Goal: Task Accomplishment & Management: Manage account settings

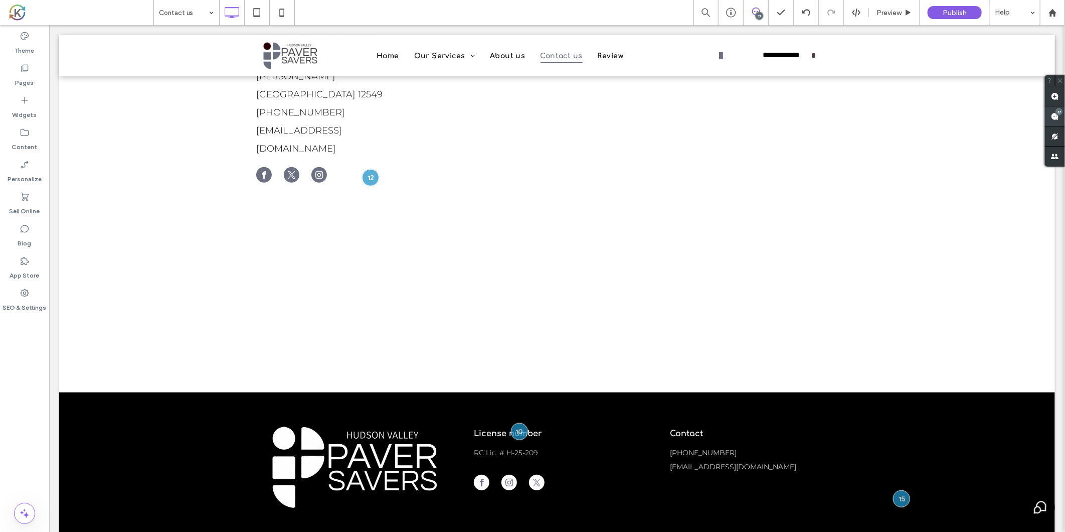
click at [1053, 117] on use at bounding box center [1055, 116] width 8 height 8
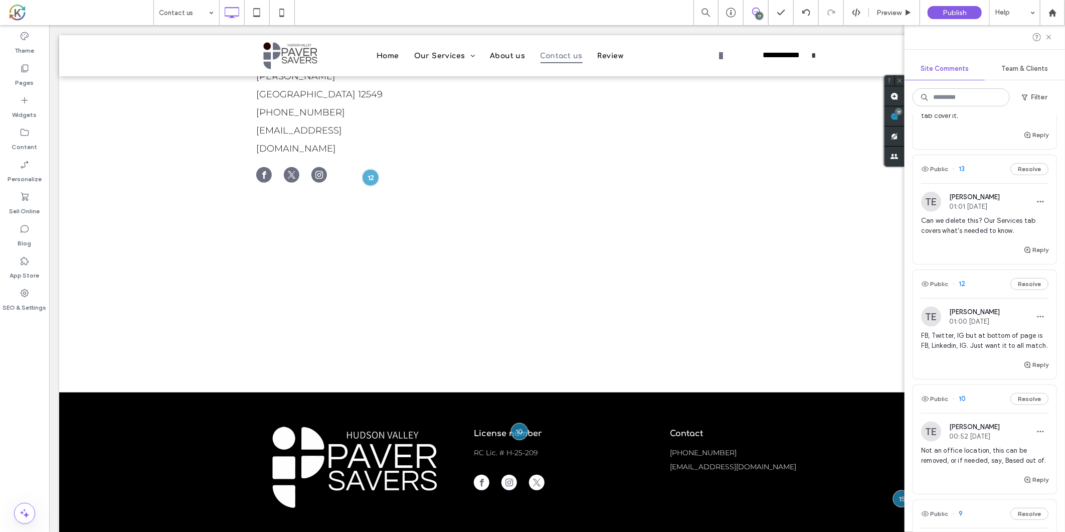
scroll to position [445, 0]
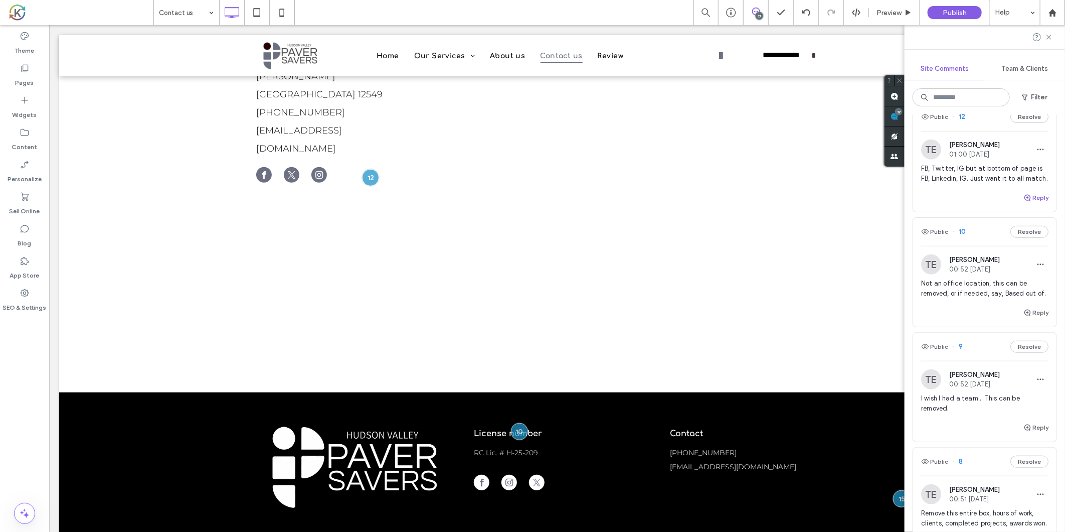
click at [1024, 204] on button "Reply" at bounding box center [1036, 198] width 25 height 12
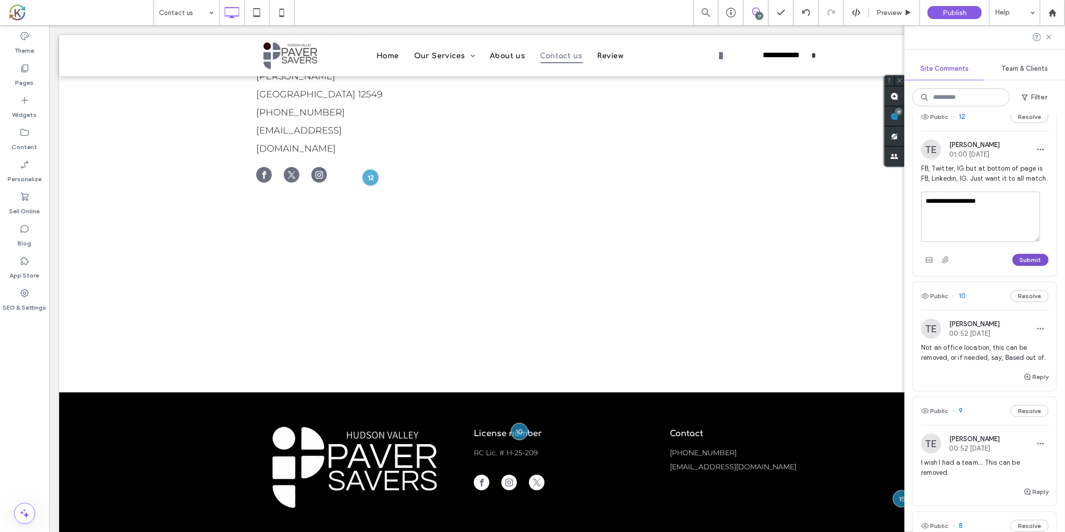
type textarea "**********"
click at [1030, 266] on button "Submit" at bounding box center [1031, 260] width 36 height 12
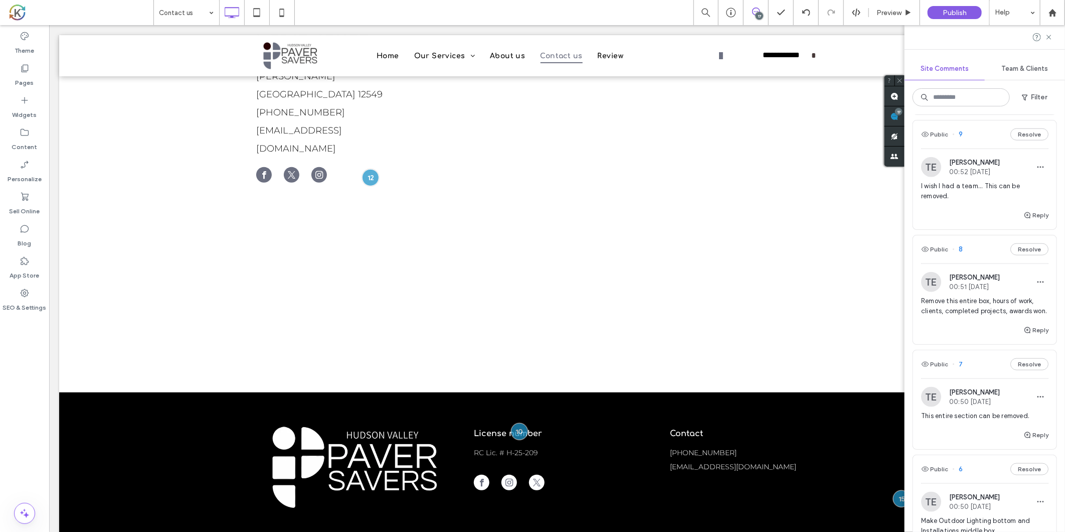
scroll to position [724, 0]
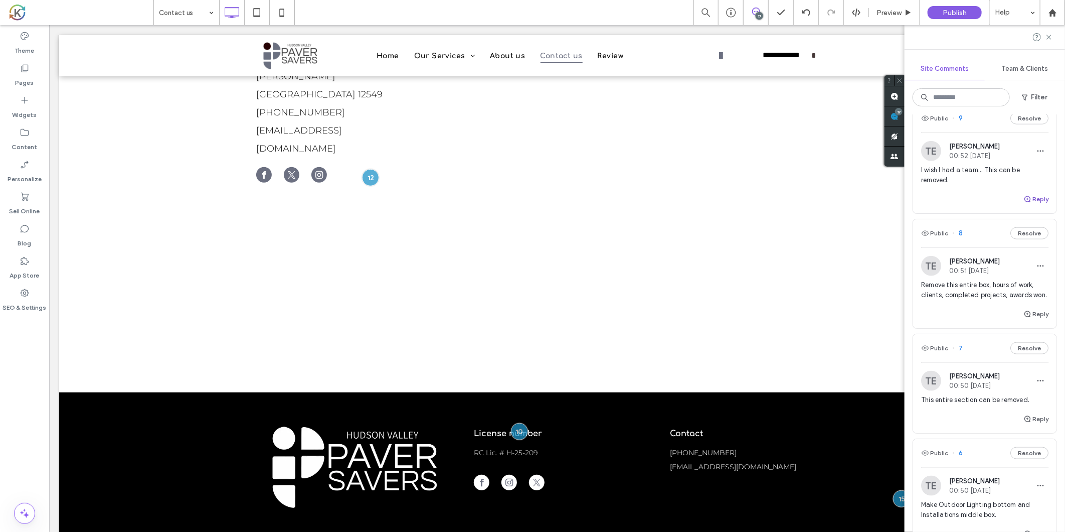
click at [1024, 203] on icon "button" at bounding box center [1028, 199] width 8 height 8
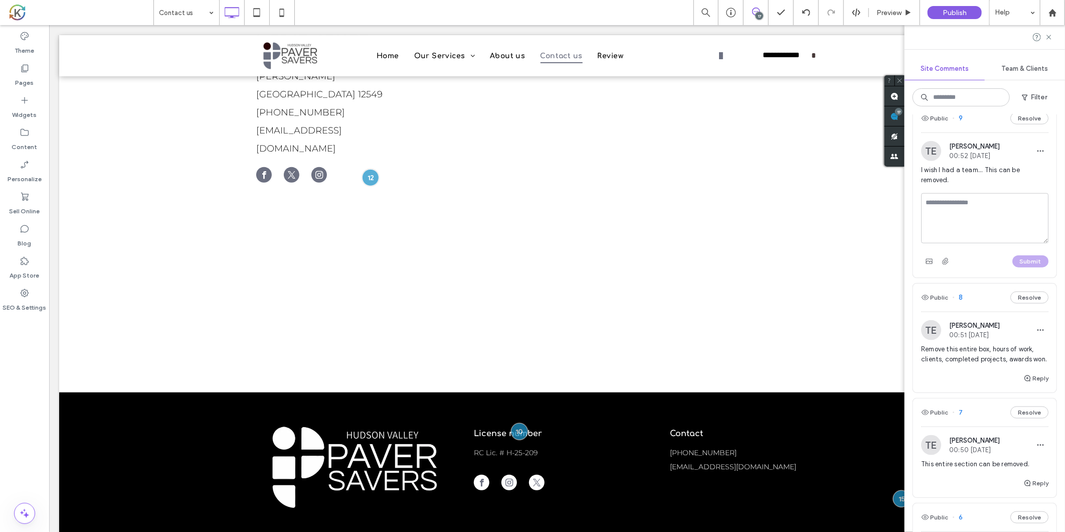
click at [1006, 237] on textarea at bounding box center [984, 218] width 127 height 50
click at [992, 185] on span "I wish I had a team... This can be removed." at bounding box center [984, 175] width 127 height 20
click at [261, 13] on icon at bounding box center [257, 13] width 20 height 20
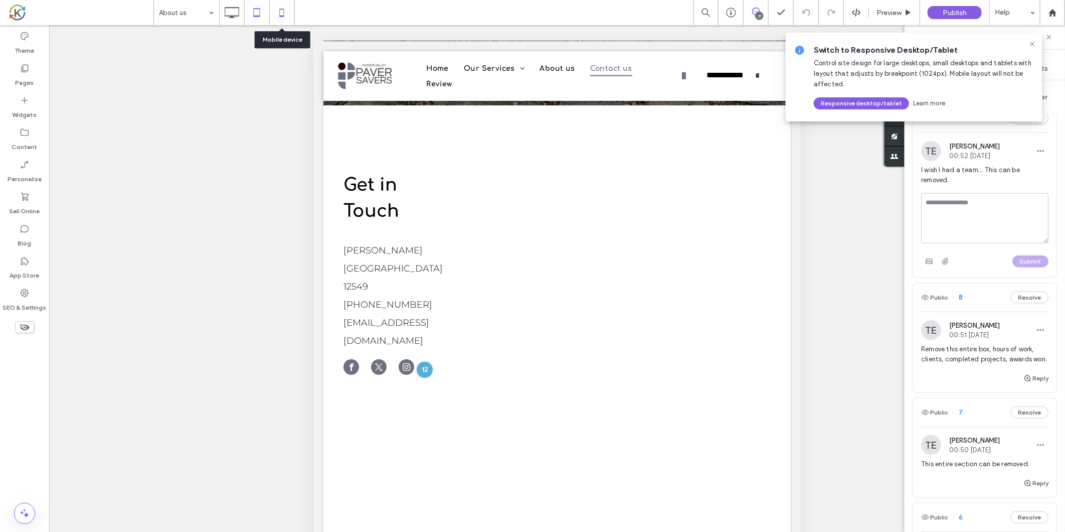
click at [282, 17] on icon at bounding box center [282, 13] width 20 height 20
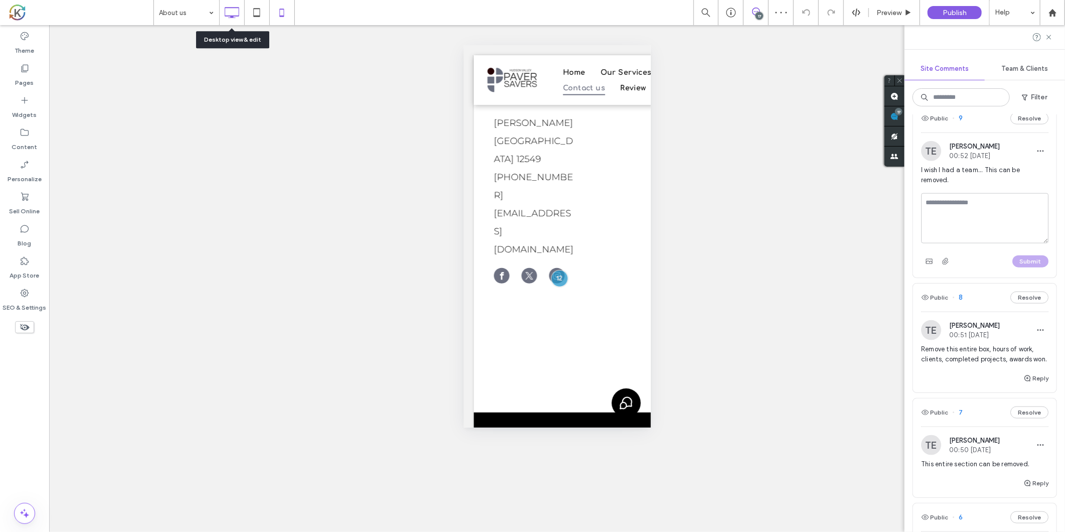
click at [236, 11] on icon at bounding box center [232, 13] width 20 height 20
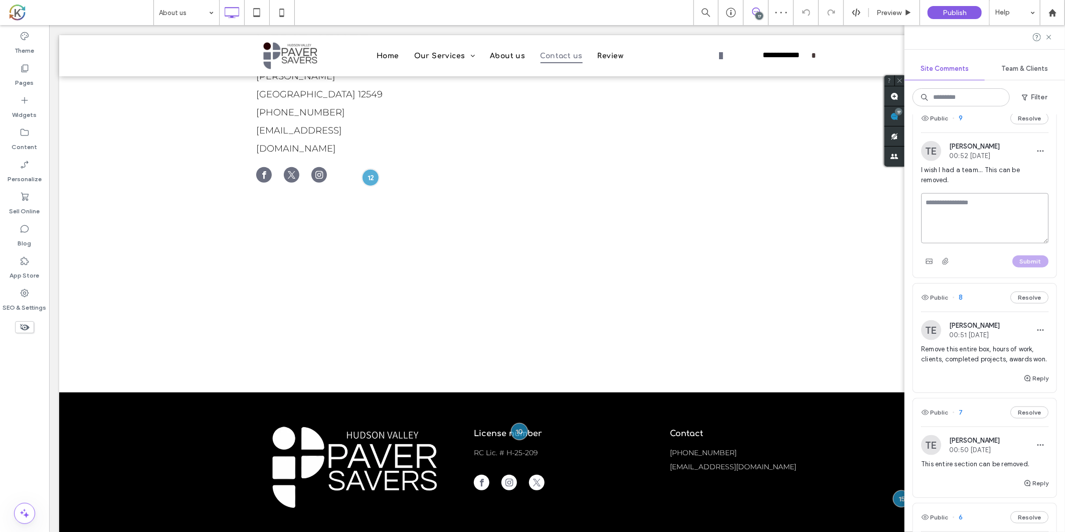
click at [979, 232] on textarea at bounding box center [984, 218] width 127 height 50
type textarea "*******"
click at [1024, 267] on button "Submit" at bounding box center [1031, 261] width 36 height 12
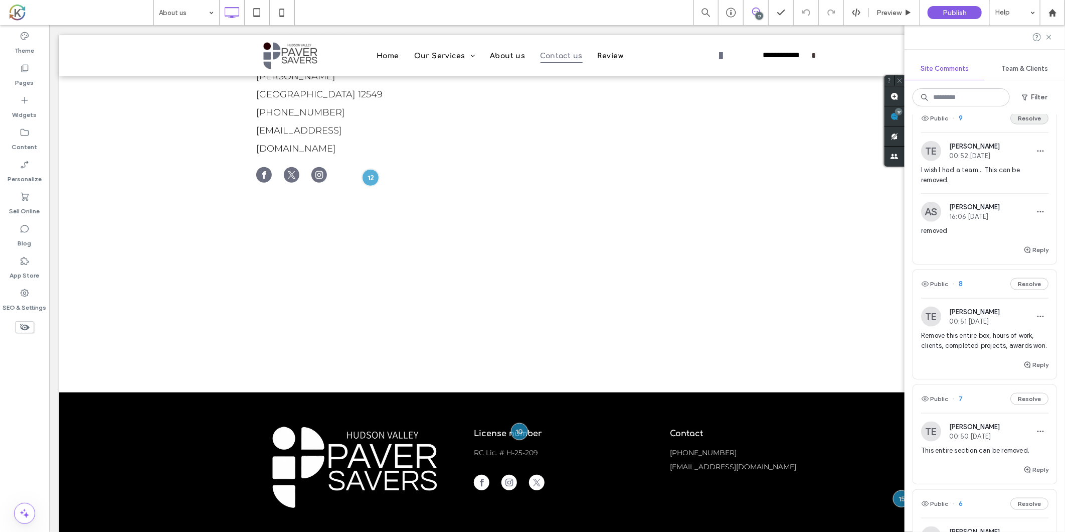
click at [1025, 124] on button "Resolve" at bounding box center [1030, 118] width 38 height 12
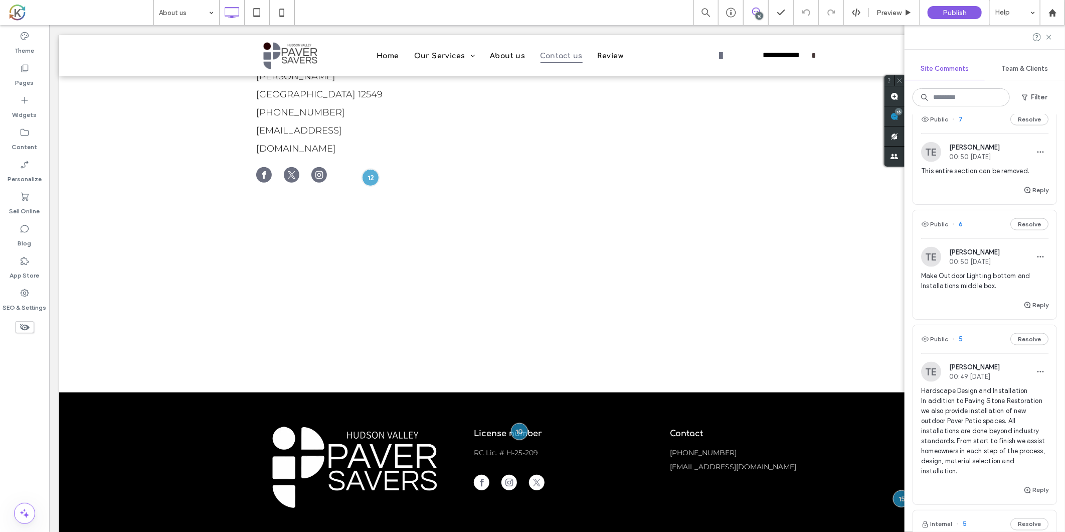
scroll to position [643, 0]
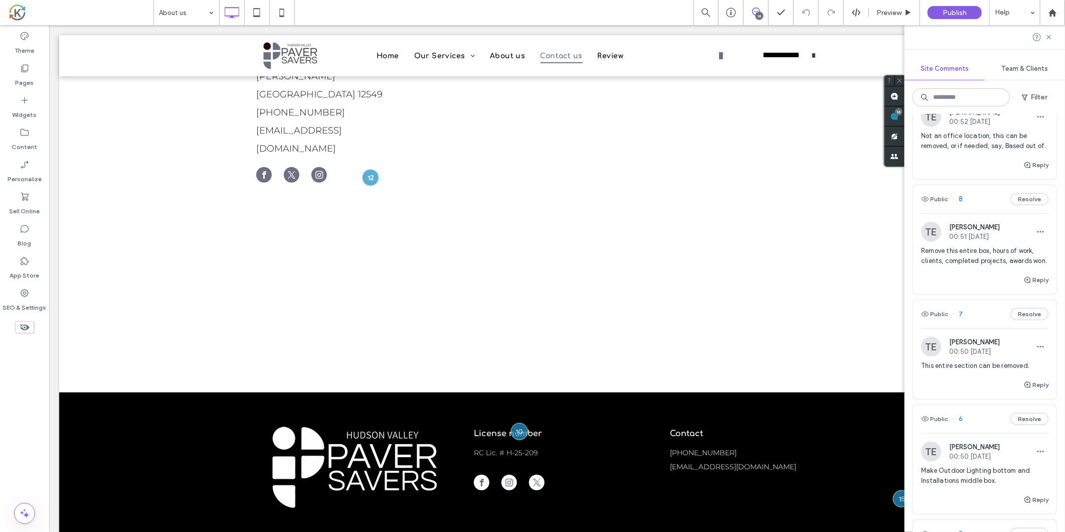
click at [986, 266] on span "Remove this entire box, hours of work, clients, completed projects, awards won." at bounding box center [984, 256] width 127 height 20
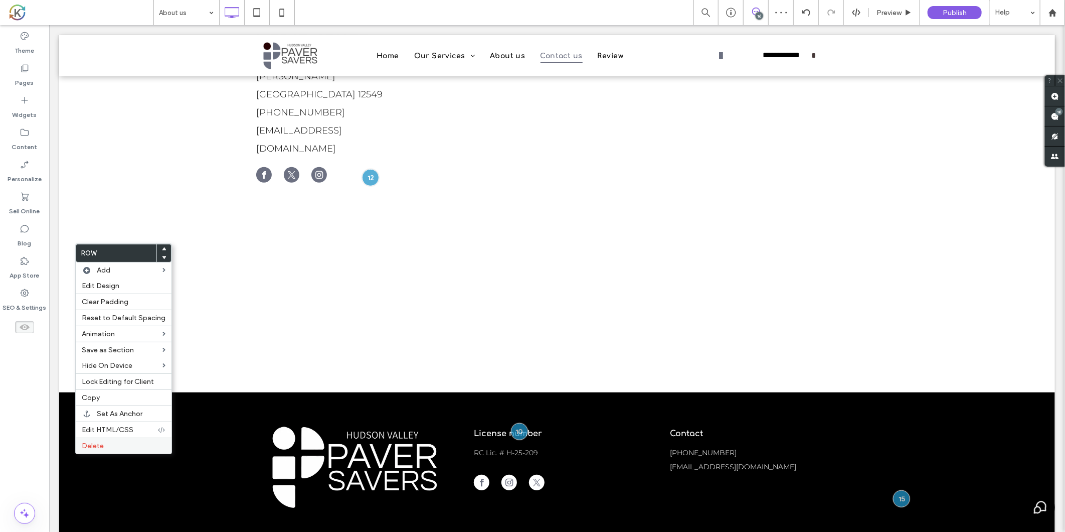
click at [131, 446] on label "Delete" at bounding box center [124, 445] width 84 height 9
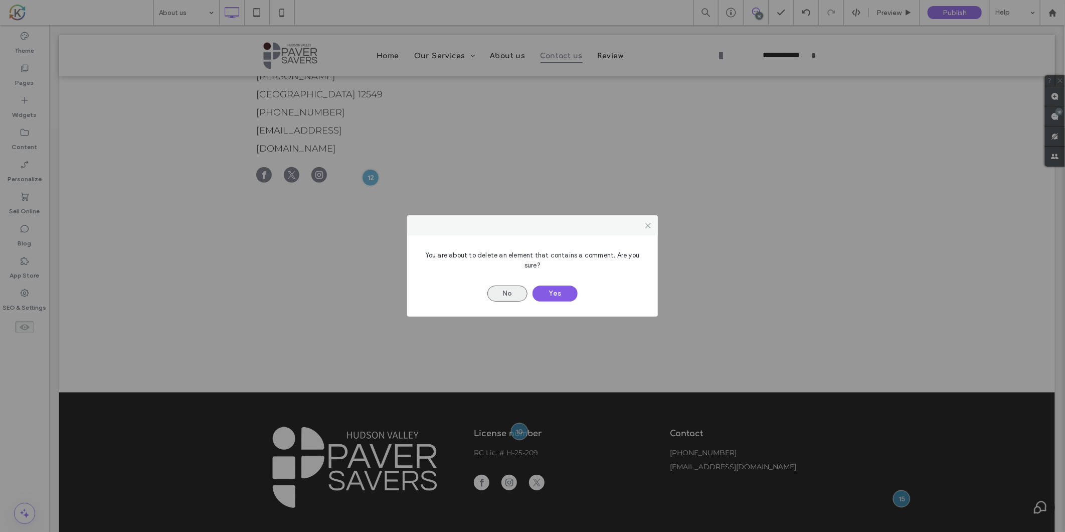
click at [500, 289] on button "No" at bounding box center [507, 293] width 40 height 16
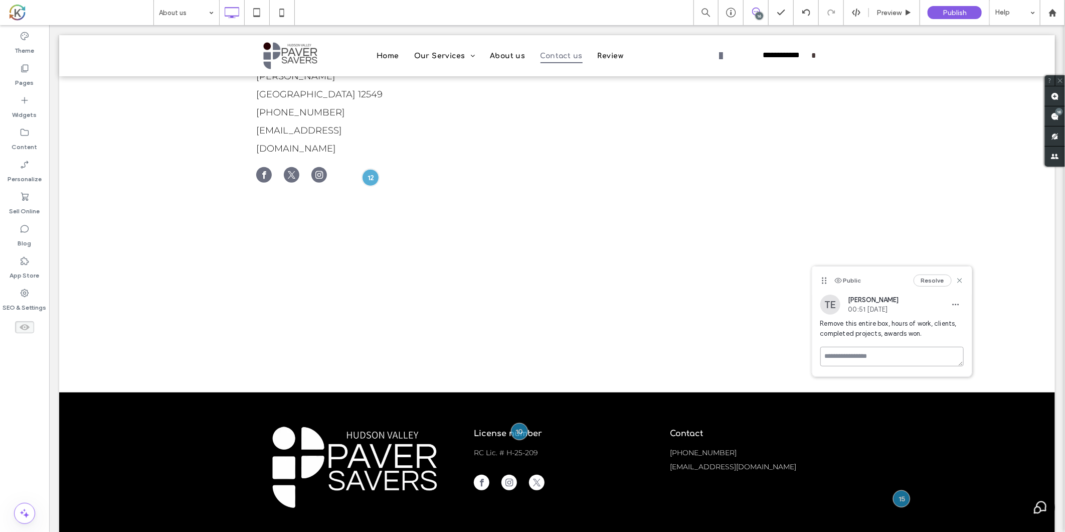
click at [910, 353] on textarea at bounding box center [891, 357] width 143 height 20
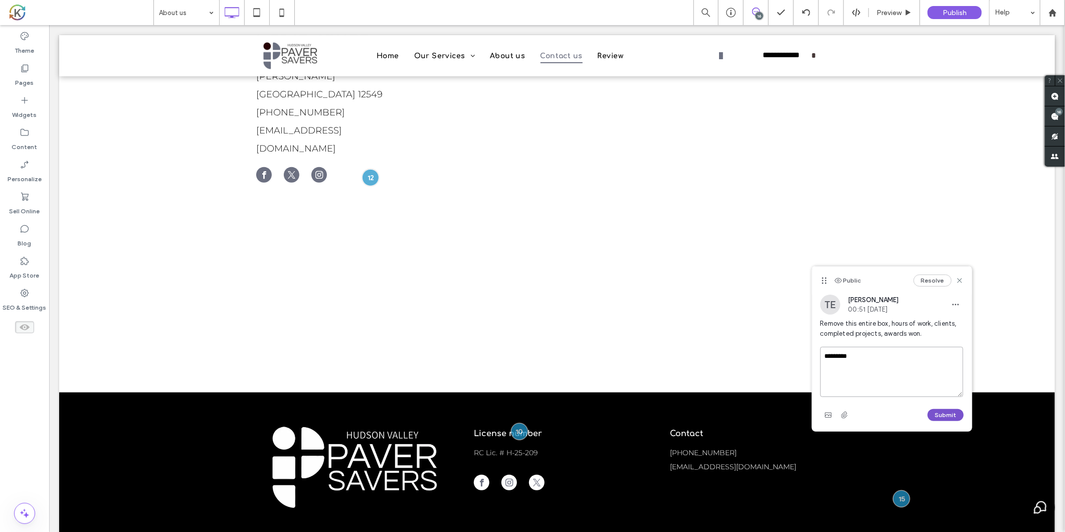
type textarea "********"
click at [935, 417] on button "Submit" at bounding box center [946, 415] width 36 height 12
click at [936, 284] on button "Resolve" at bounding box center [933, 280] width 38 height 12
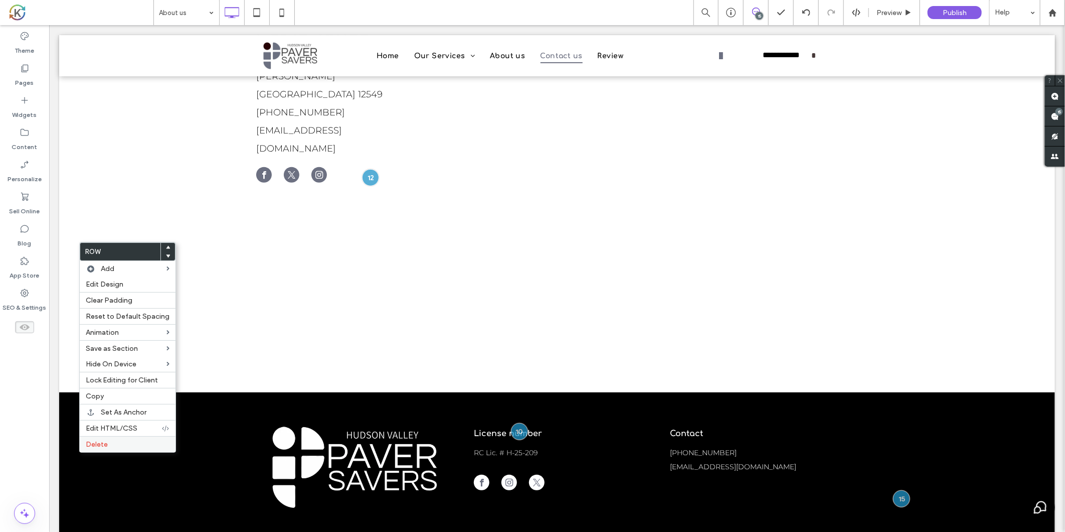
click at [98, 442] on span "Delete" at bounding box center [97, 444] width 22 height 9
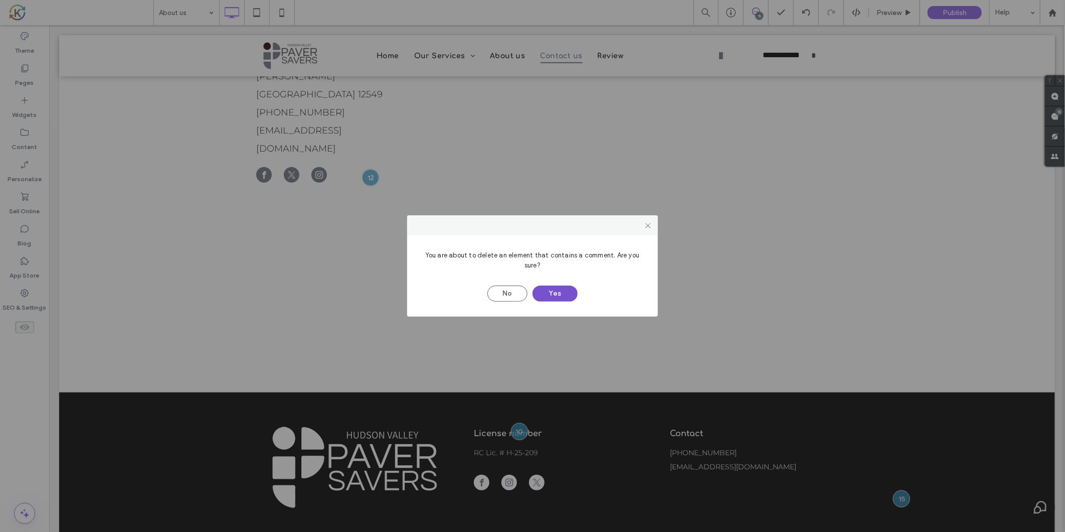
click at [541, 292] on button "Yes" at bounding box center [555, 293] width 45 height 16
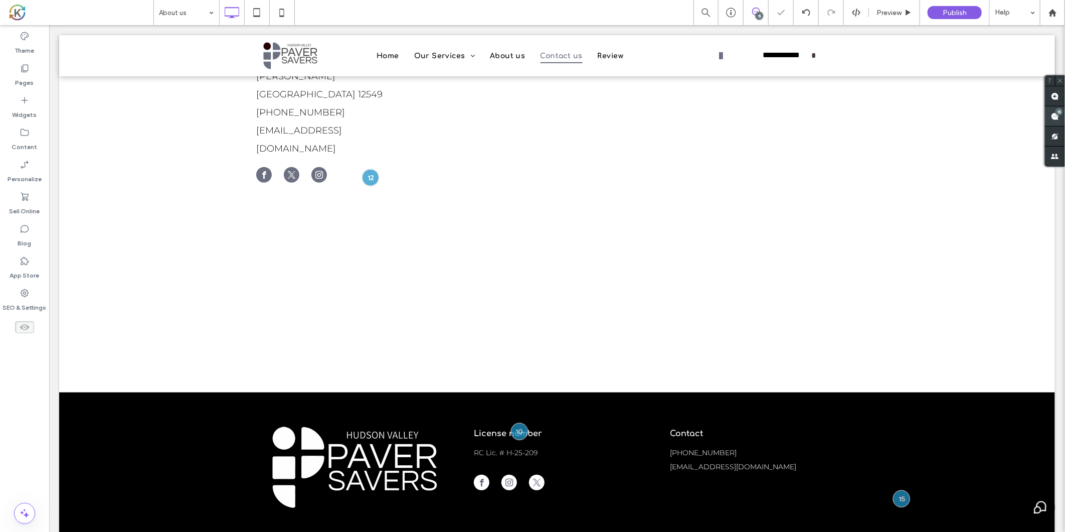
click at [1059, 114] on div "15" at bounding box center [1060, 112] width 8 height 8
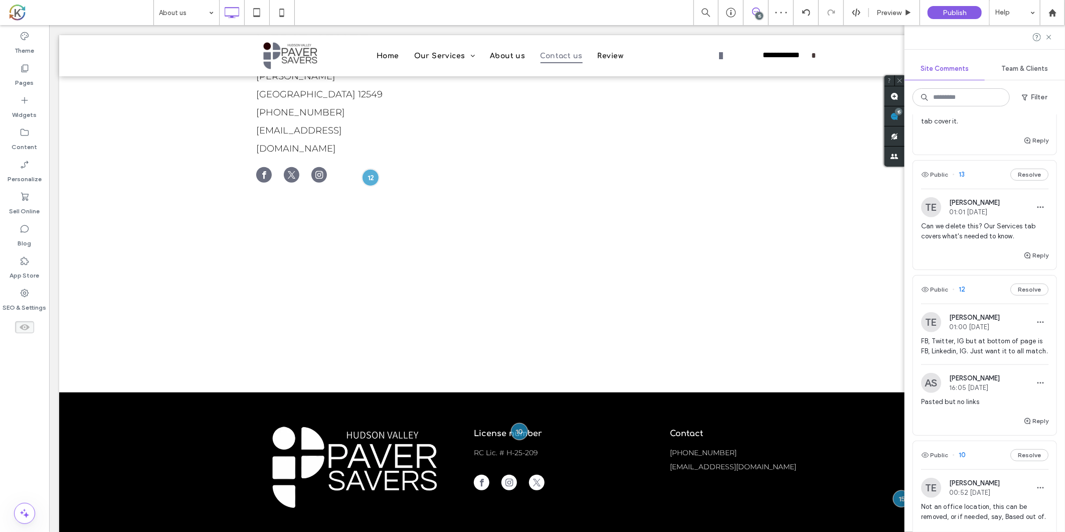
scroll to position [273, 0]
click at [1008, 242] on div "Can we delete this? Our Services tab covers what's needed to know." at bounding box center [984, 235] width 127 height 28
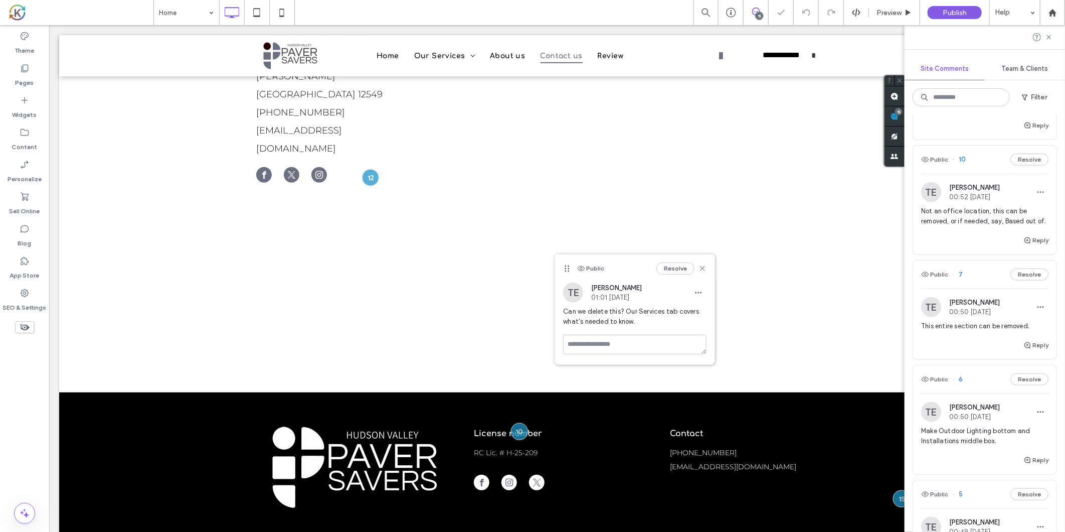
scroll to position [591, 0]
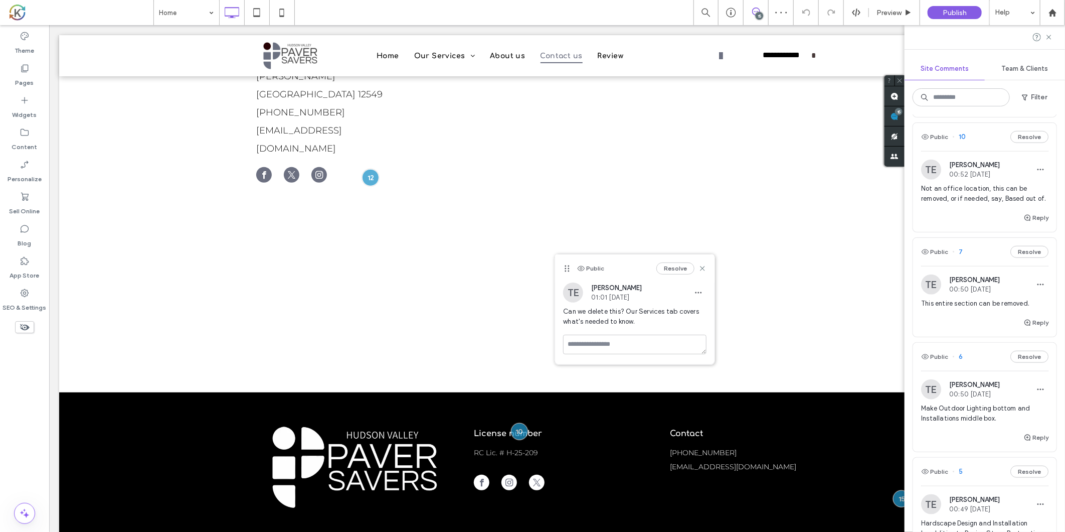
click at [982, 316] on div "This entire section can be removed." at bounding box center [984, 307] width 127 height 18
click at [18, 323] on span at bounding box center [24, 327] width 19 height 12
click at [20, 328] on icon at bounding box center [24, 326] width 11 height 11
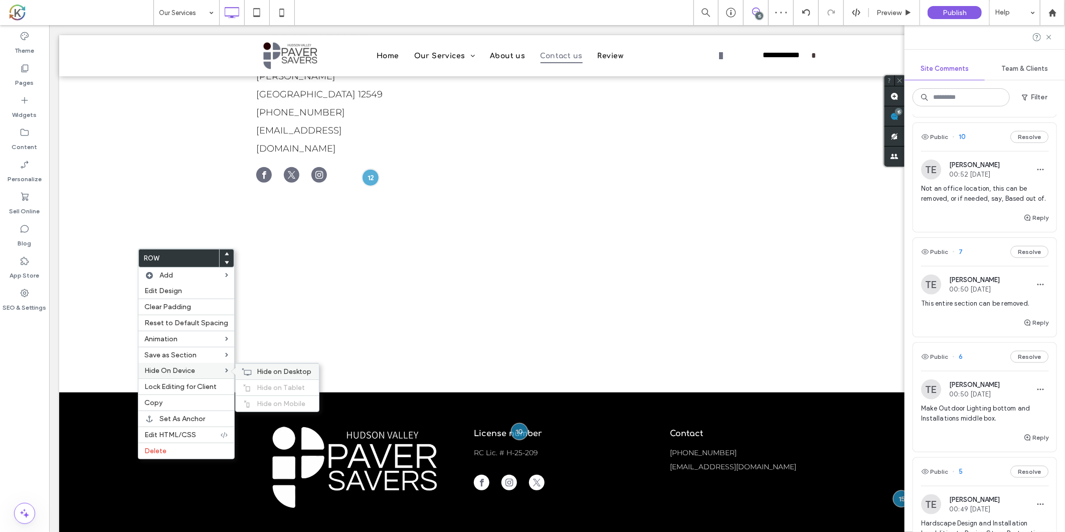
click at [277, 369] on span "Hide on Desktop" at bounding box center [284, 371] width 55 height 9
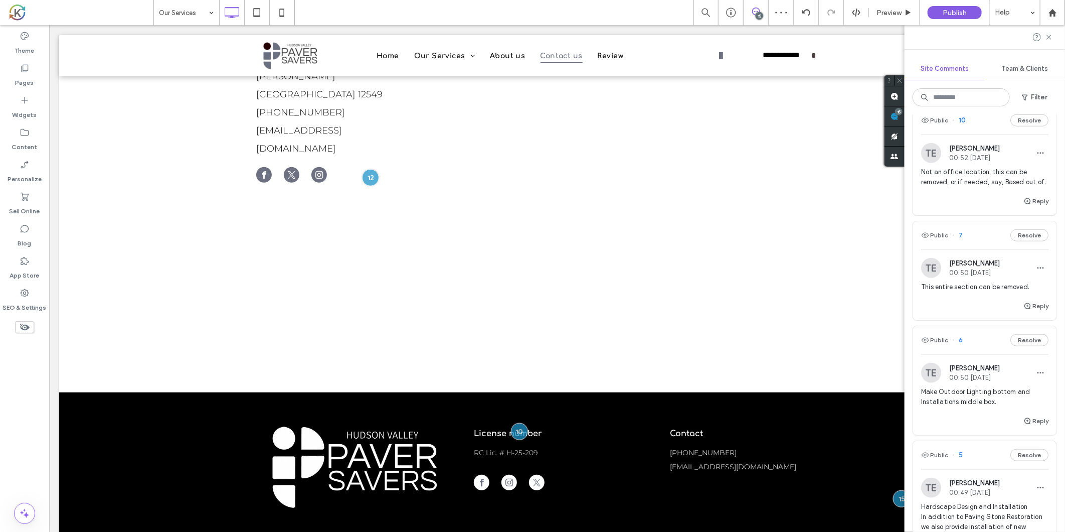
scroll to position [608, 0]
click at [975, 319] on div "Reply" at bounding box center [984, 309] width 143 height 20
click at [1035, 311] on button "Reply" at bounding box center [1036, 305] width 25 height 12
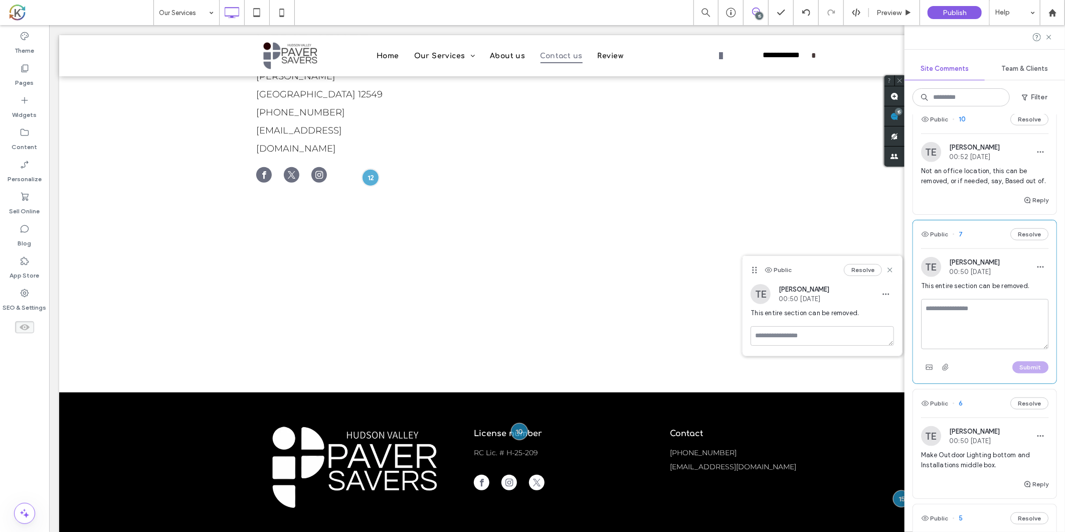
click at [979, 348] on textarea at bounding box center [984, 324] width 127 height 50
type textarea "*******"
click at [1027, 373] on button "Submit" at bounding box center [1031, 367] width 36 height 12
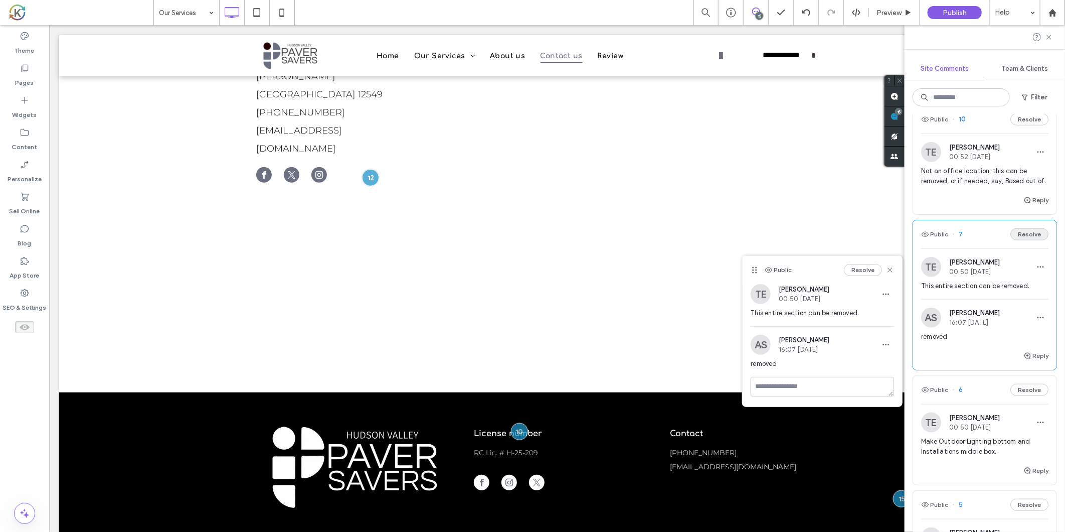
click at [1024, 240] on button "Resolve" at bounding box center [1030, 234] width 38 height 12
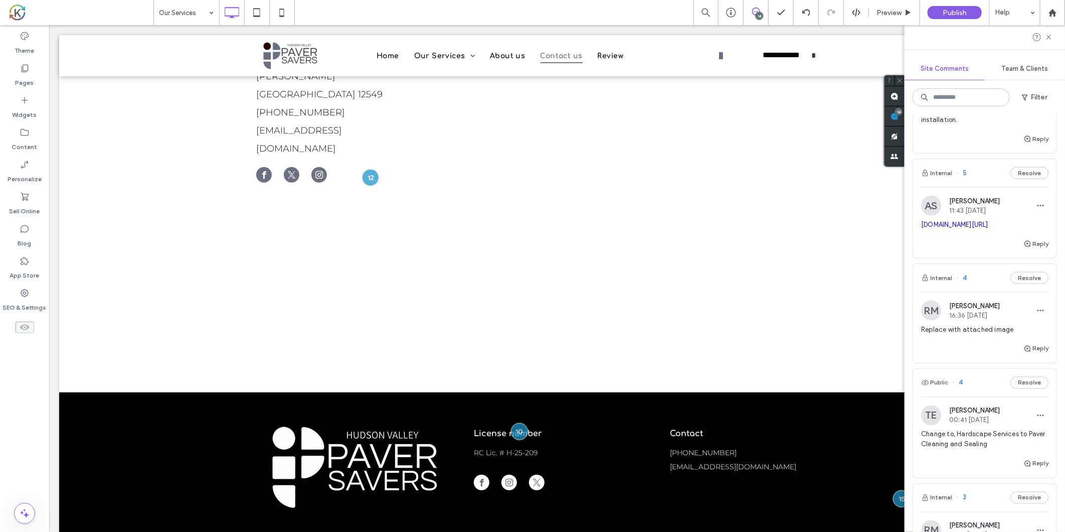
scroll to position [970, 0]
click at [963, 257] on div "Reply" at bounding box center [984, 247] width 143 height 20
click at [991, 206] on div "Resolve" at bounding box center [969, 212] width 50 height 12
click at [991, 208] on icon at bounding box center [990, 212] width 8 height 8
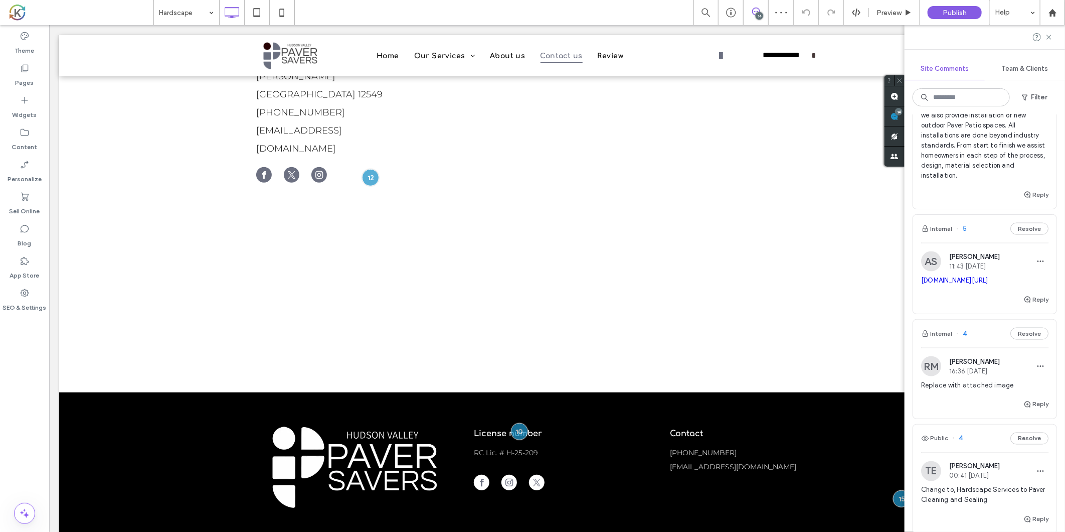
scroll to position [913, 0]
click at [884, 9] on span "Preview" at bounding box center [889, 13] width 25 height 9
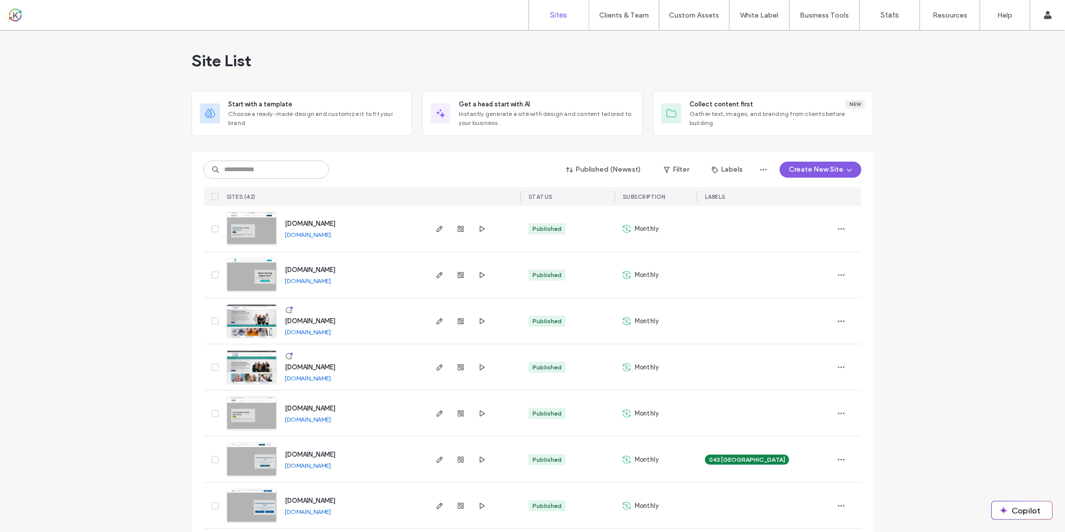
scroll to position [684, 0]
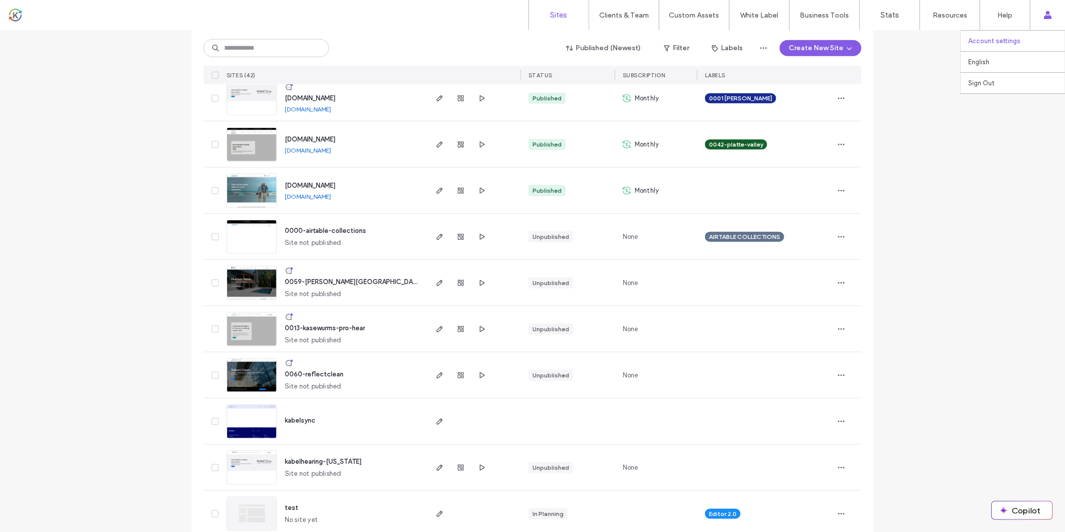
click at [1016, 42] on label "Account settings" at bounding box center [994, 41] width 52 height 8
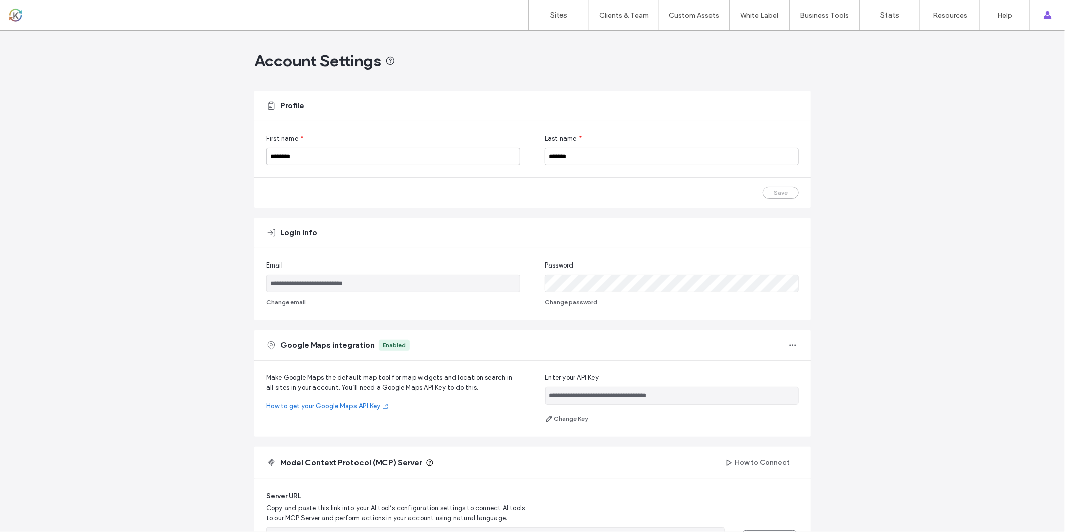
click at [731, 81] on main "**********" at bounding box center [532, 331] width 557 height 601
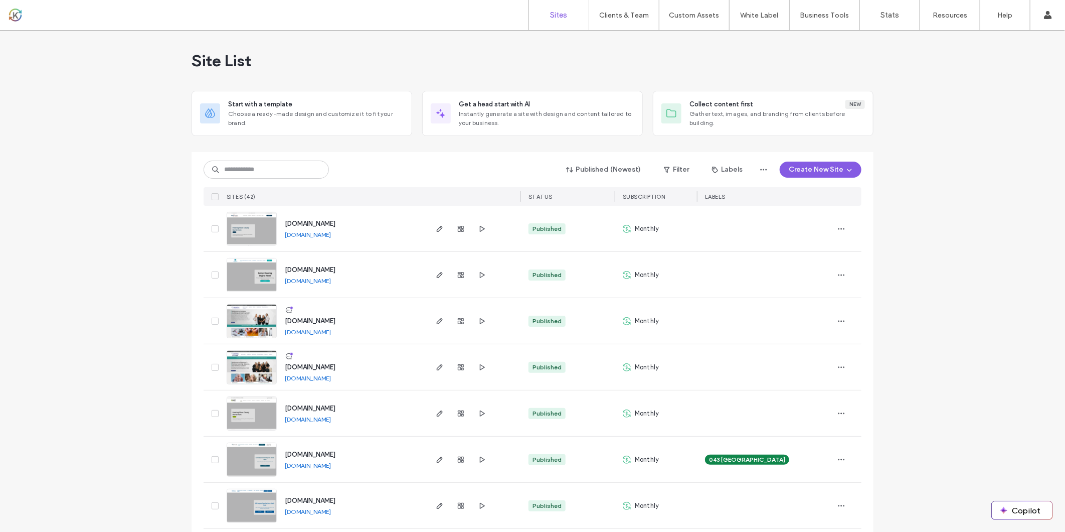
click at [503, 62] on div "Site List" at bounding box center [533, 61] width 682 height 60
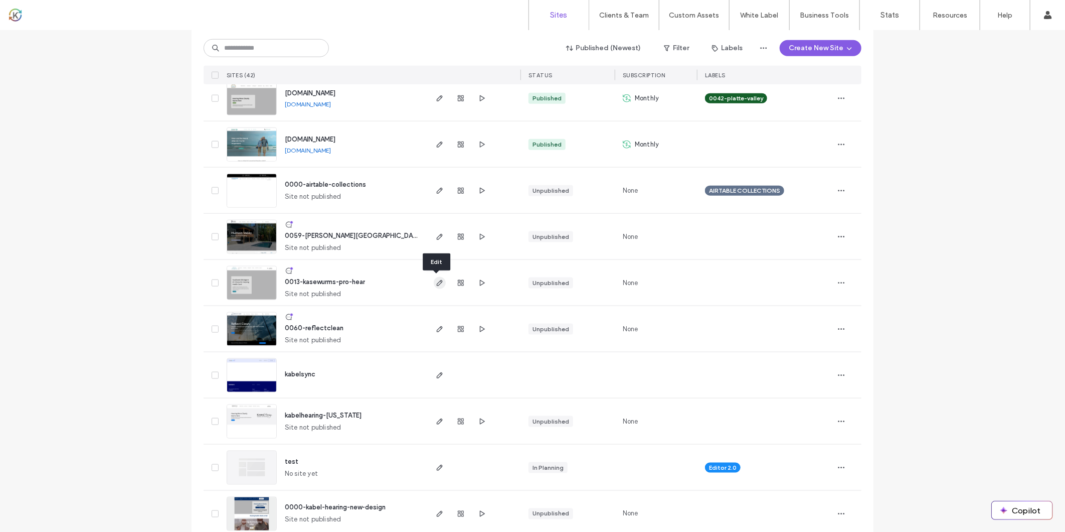
click at [436, 279] on icon "button" at bounding box center [440, 283] width 8 height 8
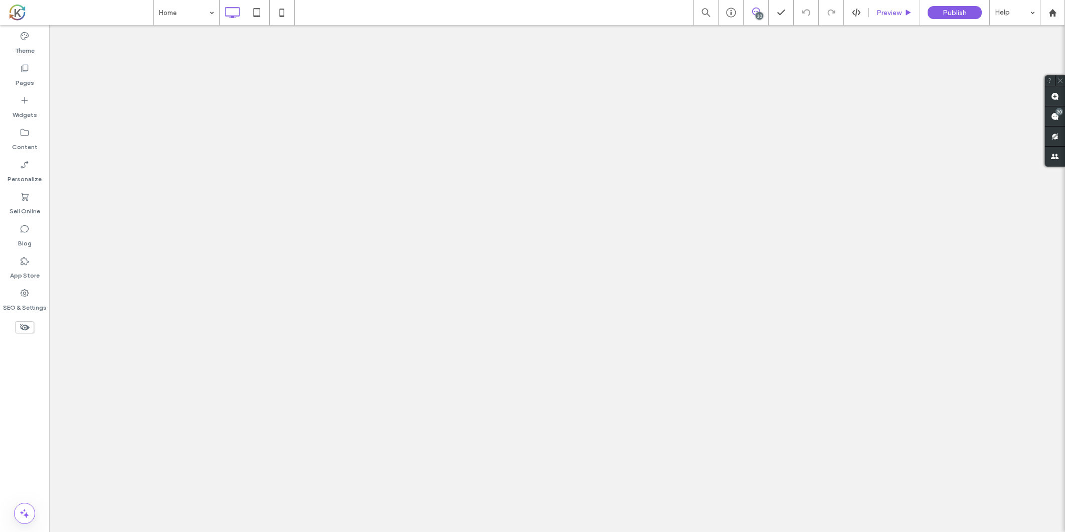
click at [898, 11] on span "Preview" at bounding box center [889, 13] width 25 height 9
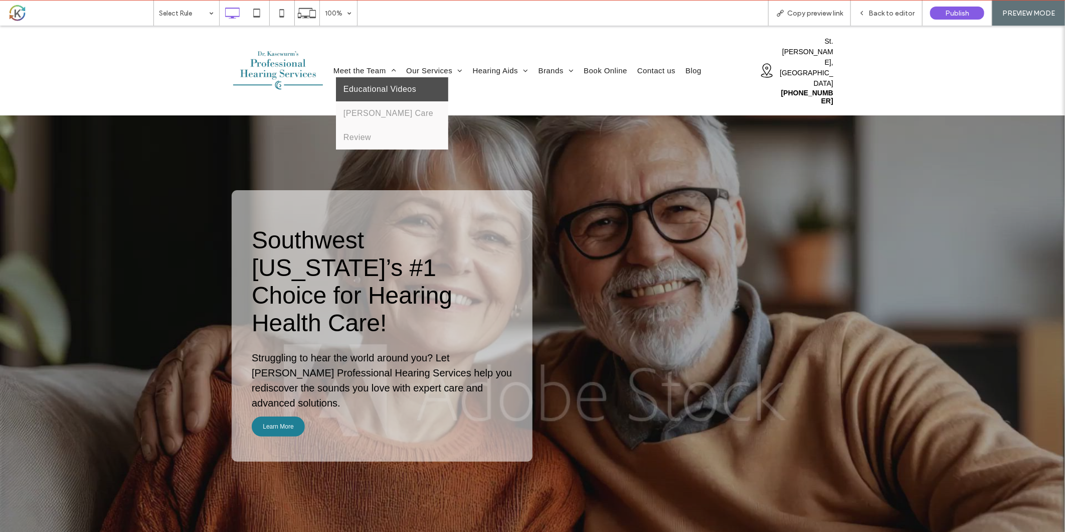
click at [363, 77] on link "Educational Videos" at bounding box center [392, 89] width 112 height 24
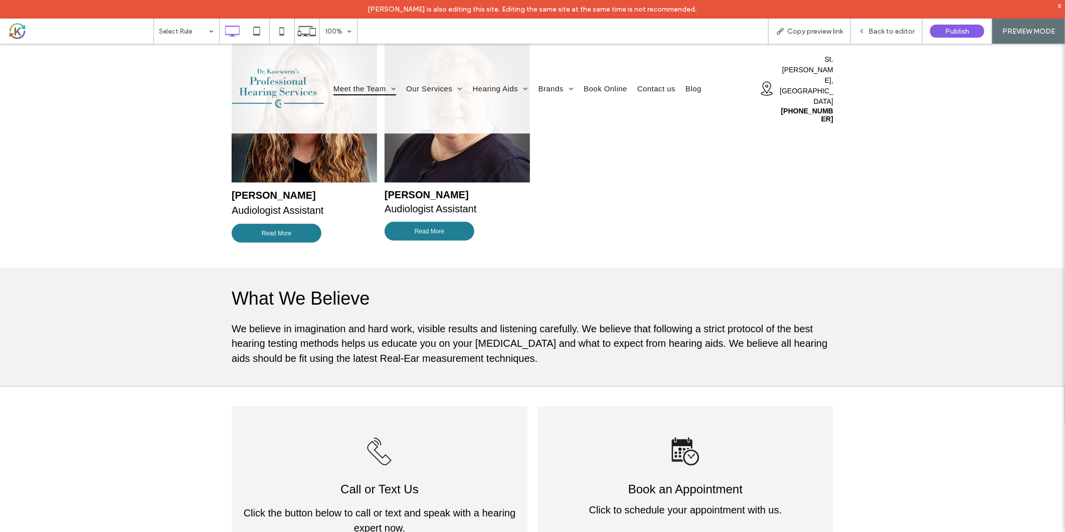
scroll to position [781, 0]
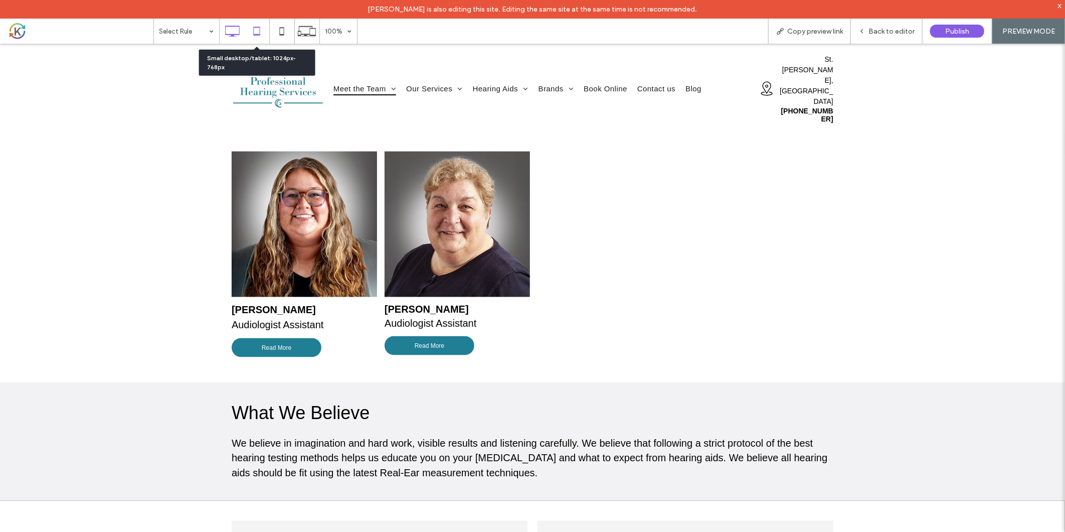
click at [257, 33] on icon at bounding box center [257, 31] width 20 height 20
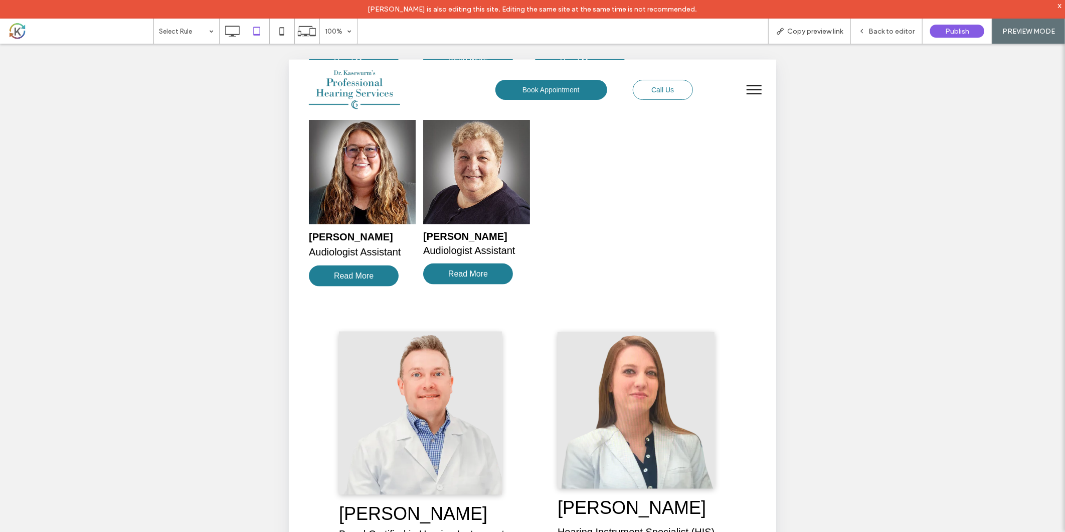
click at [888, 29] on span "Back to editor" at bounding box center [892, 31] width 46 height 9
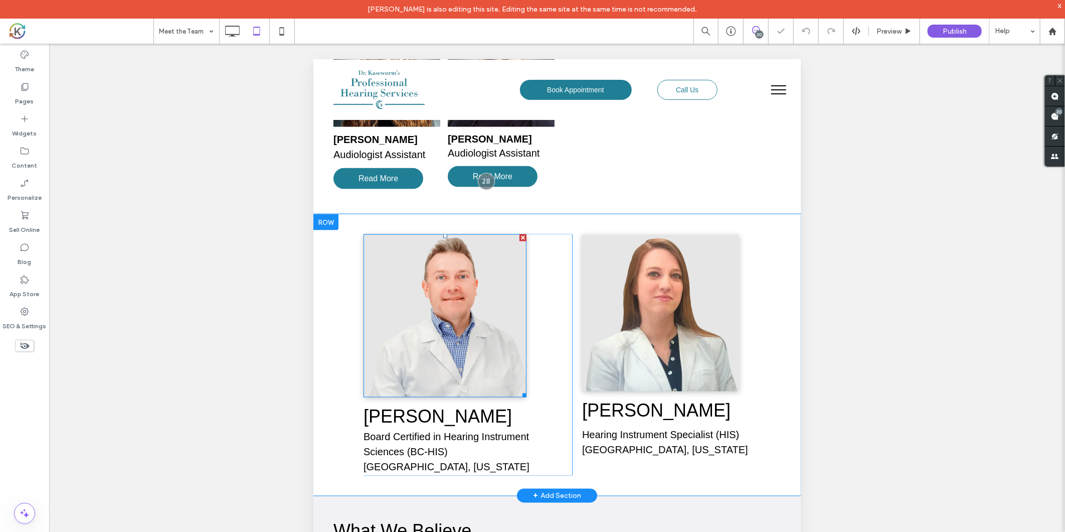
scroll to position [948, 0]
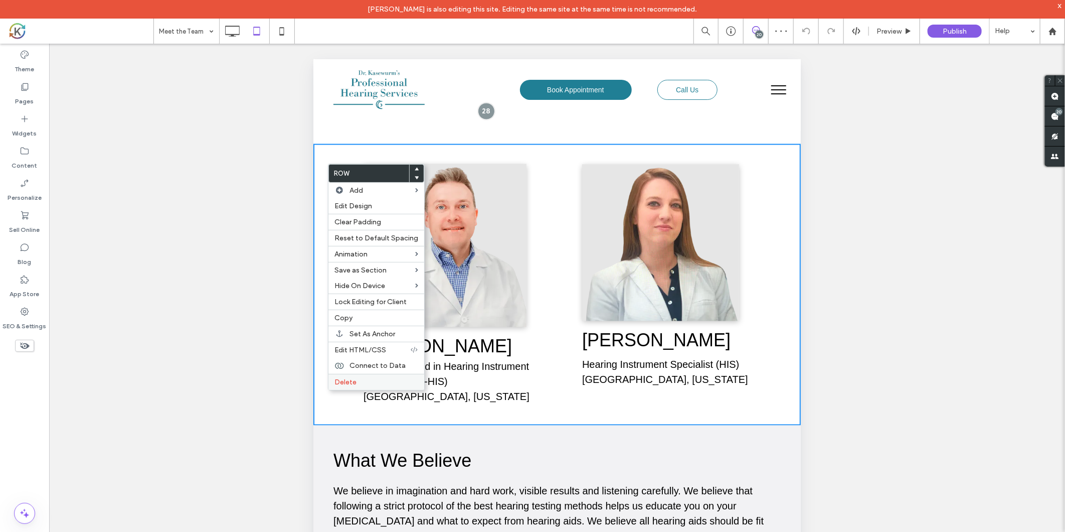
click at [360, 378] on label "Delete" at bounding box center [376, 382] width 84 height 9
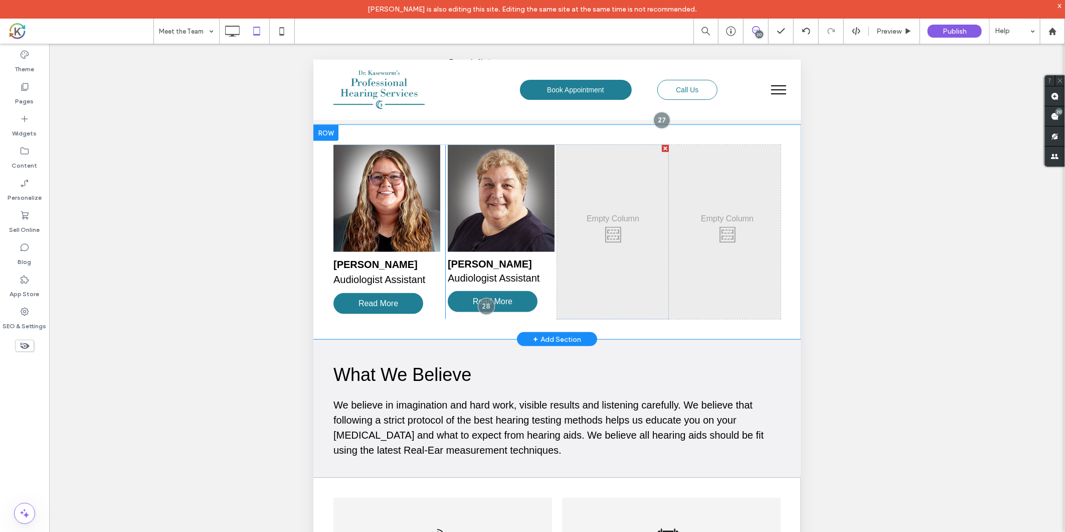
scroll to position [781, 0]
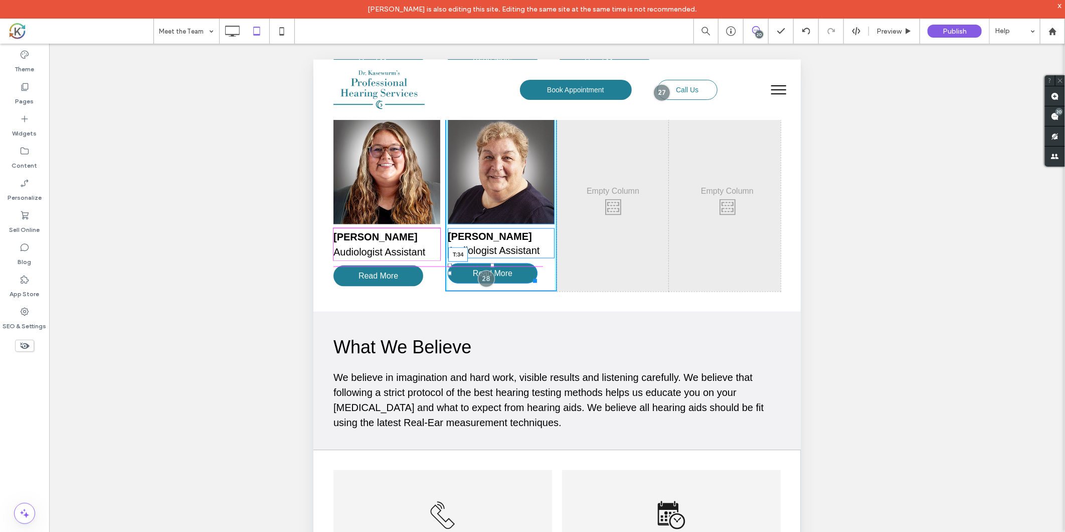
drag, startPoint x: 491, startPoint y: 256, endPoint x: 802, endPoint y: 330, distance: 319.7
click at [492, 270] on div "Valeri Donthnier Audiologist Assistant Read More T:34 Click To Paste" at bounding box center [501, 204] width 112 height 174
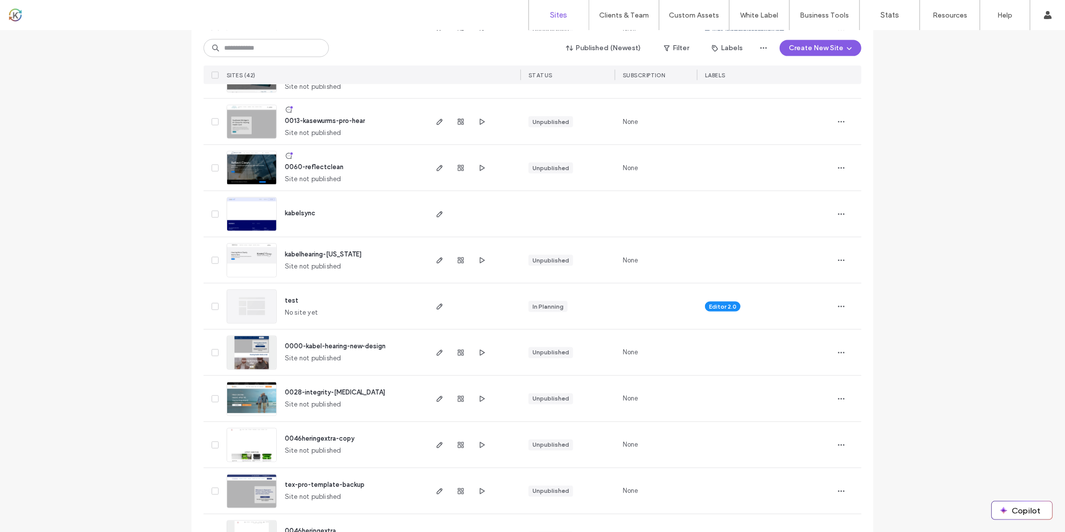
scroll to position [500, 0]
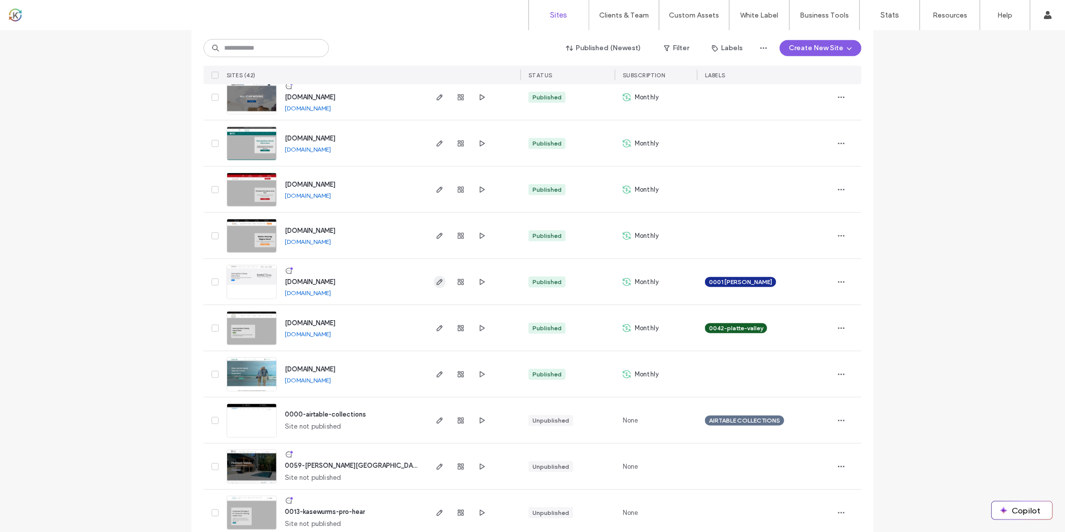
click at [434, 279] on span "button" at bounding box center [440, 282] width 12 height 12
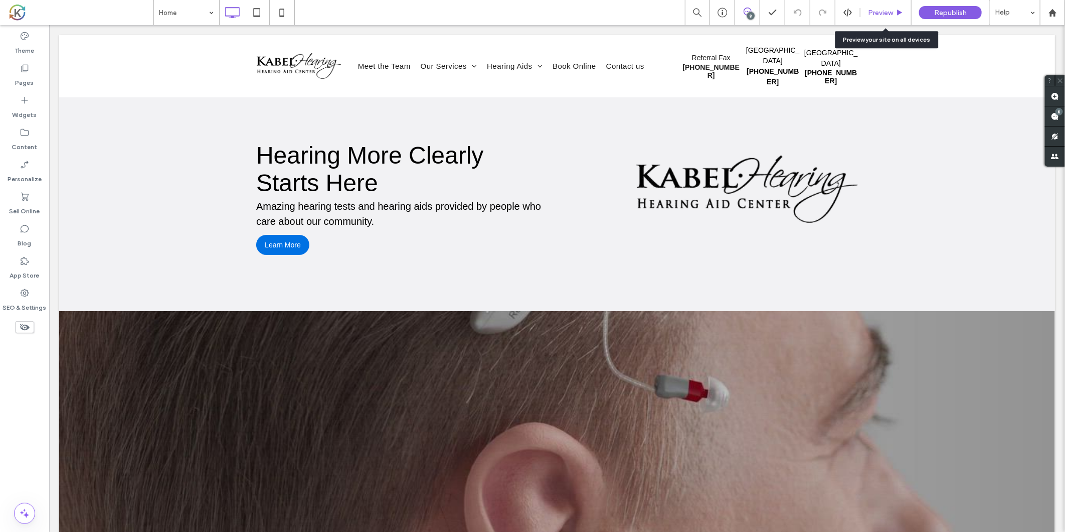
click at [889, 14] on span "Preview" at bounding box center [880, 13] width 25 height 9
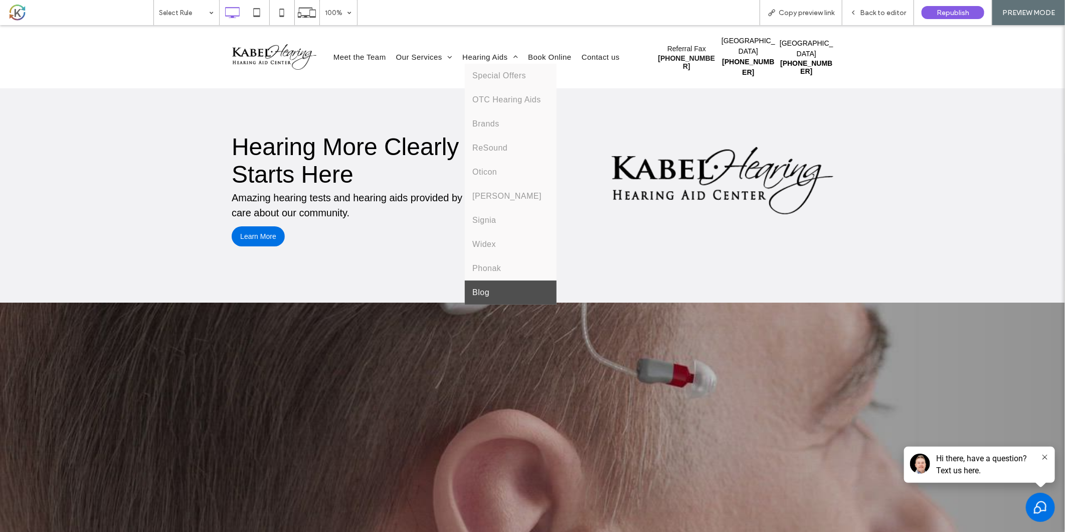
click at [494, 280] on link "Blog" at bounding box center [511, 292] width 92 height 24
click at [885, 11] on span "Back to editor" at bounding box center [883, 13] width 46 height 9
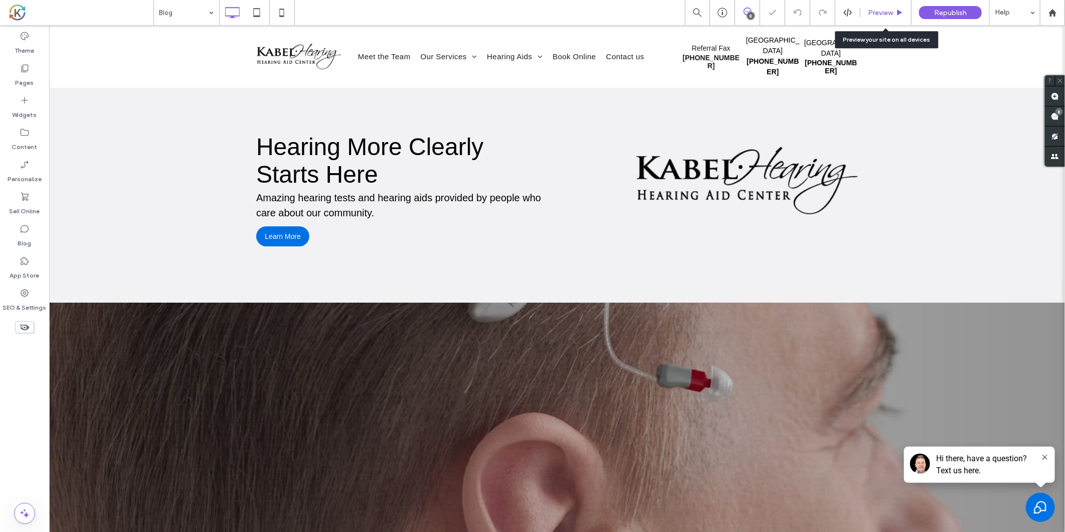
click at [878, 9] on span "Preview" at bounding box center [880, 13] width 25 height 9
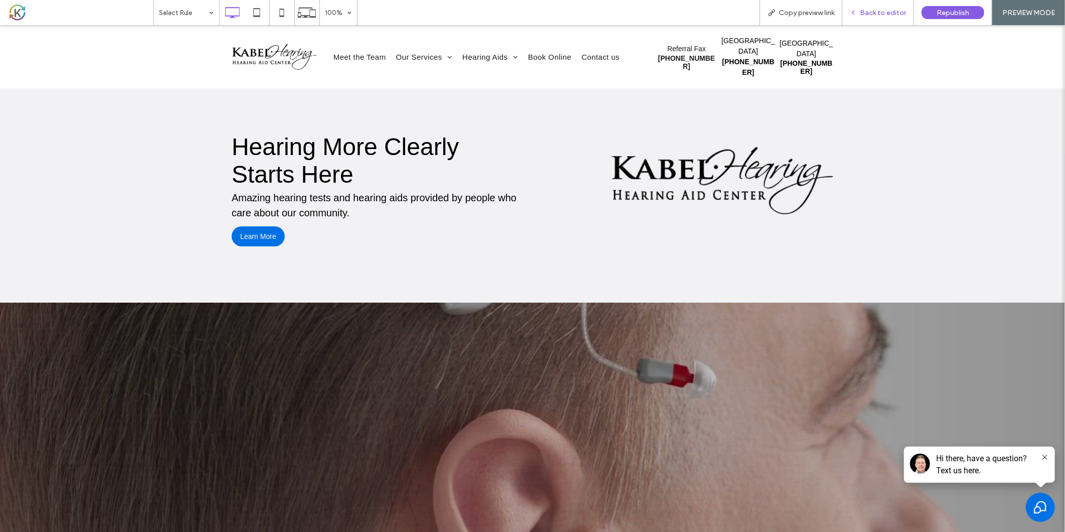
click at [905, 11] on span "Back to editor" at bounding box center [883, 13] width 46 height 9
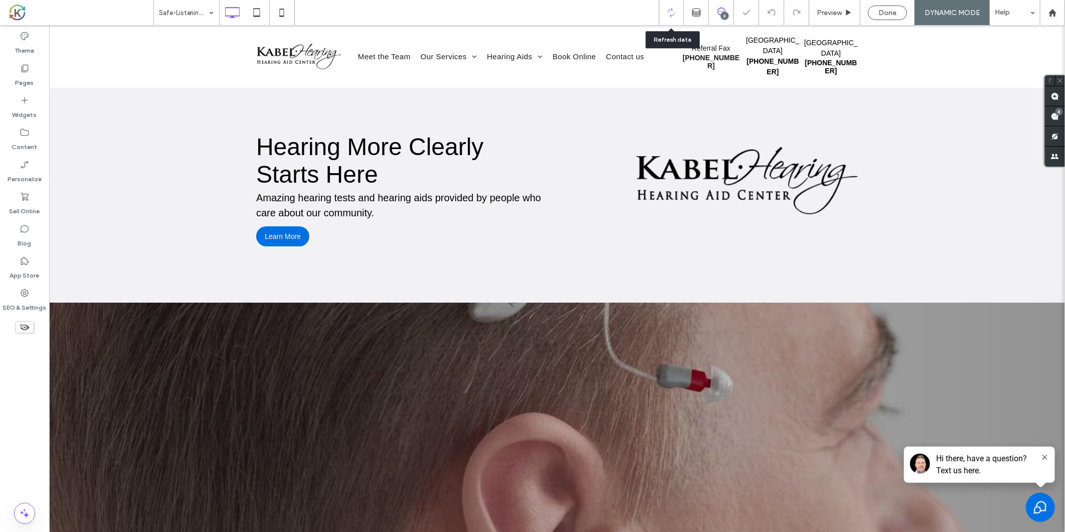
click at [674, 12] on icon at bounding box center [671, 12] width 9 height 9
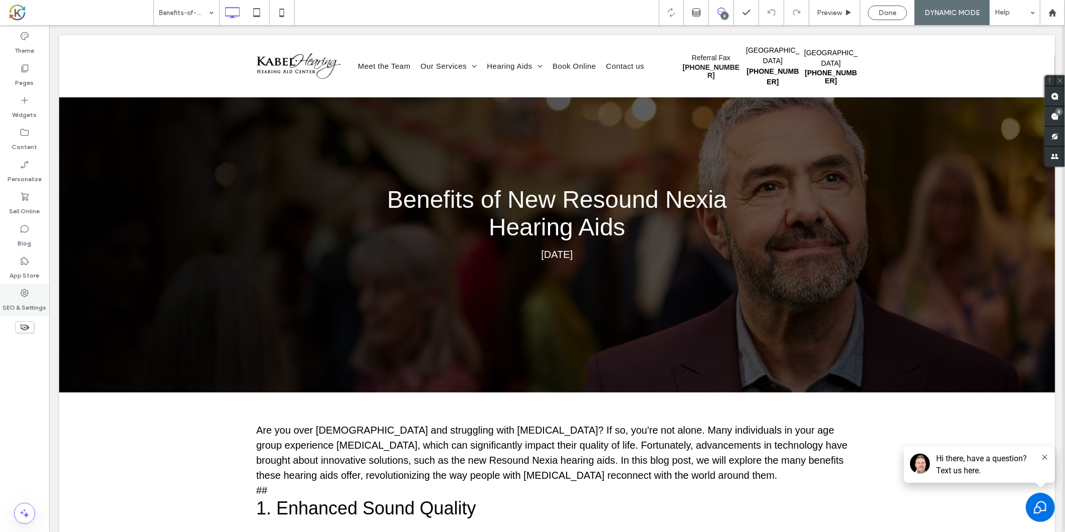
click at [31, 301] on label "SEO & Settings" at bounding box center [25, 305] width 44 height 14
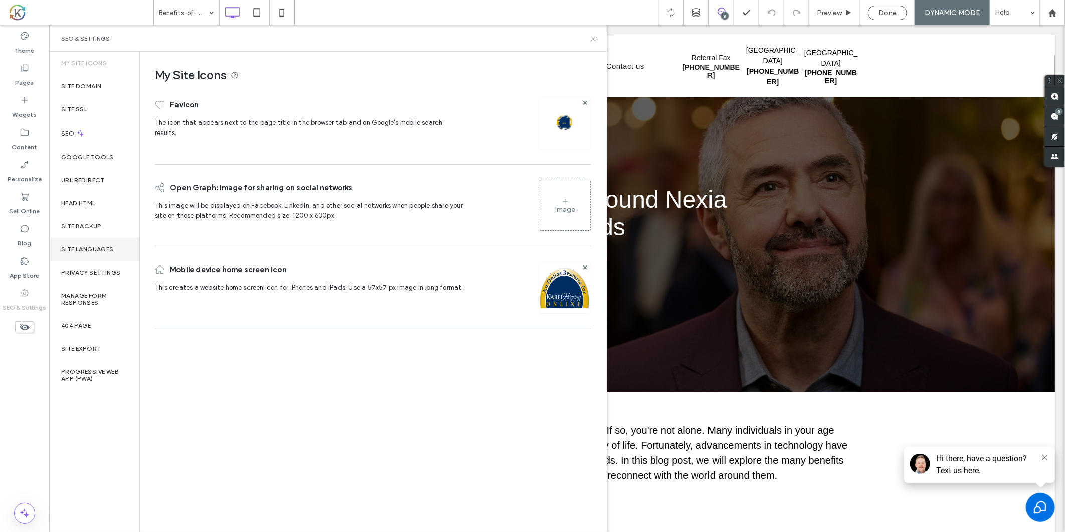
click at [104, 246] on label "Site Languages" at bounding box center [87, 249] width 53 height 7
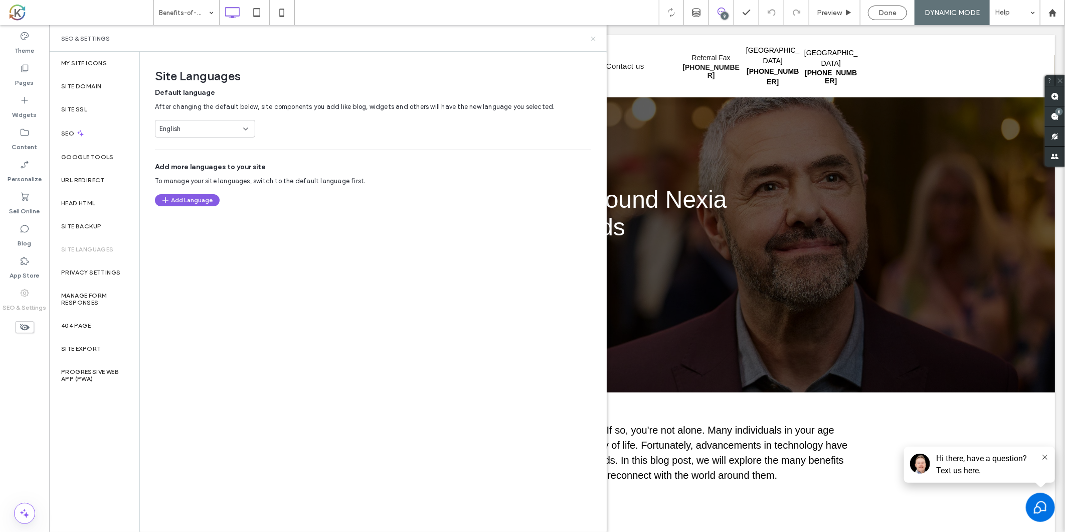
click at [597, 38] on icon at bounding box center [594, 39] width 8 height 8
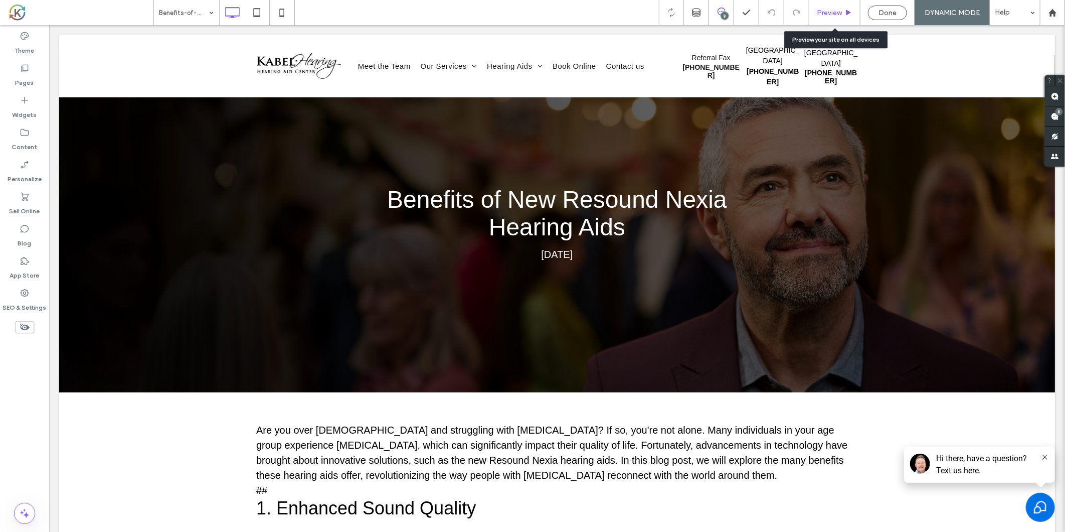
click at [828, 14] on span "Preview" at bounding box center [829, 13] width 25 height 9
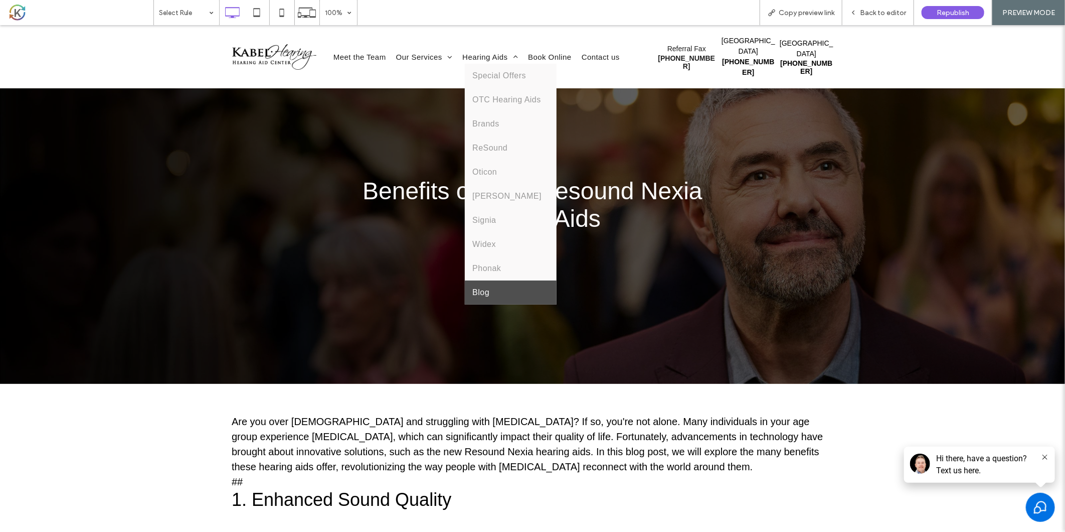
click at [487, 280] on link "Blog" at bounding box center [511, 292] width 92 height 24
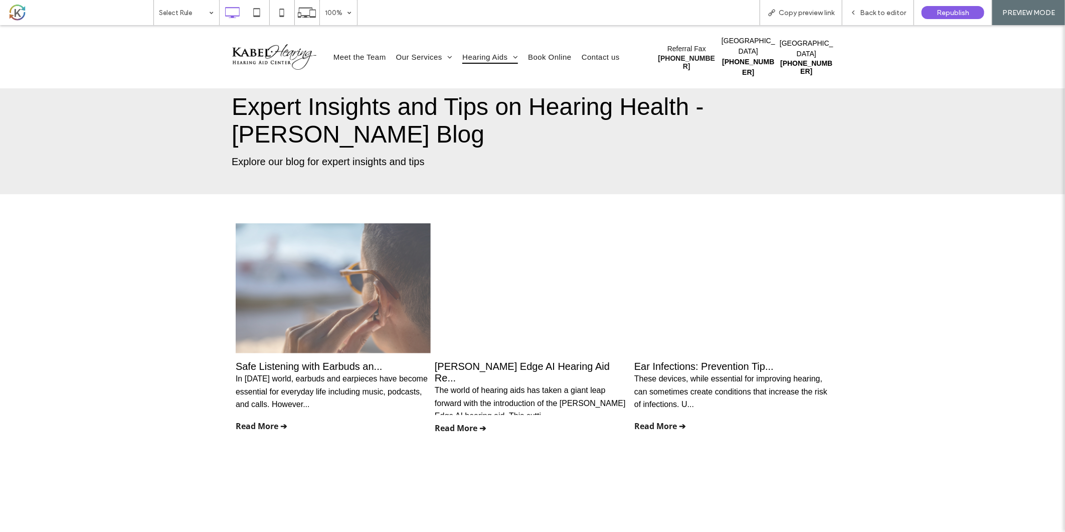
drag, startPoint x: 326, startPoint y: 306, endPoint x: 326, endPoint y: 333, distance: 26.6
click at [326, 306] on link at bounding box center [333, 288] width 195 height 130
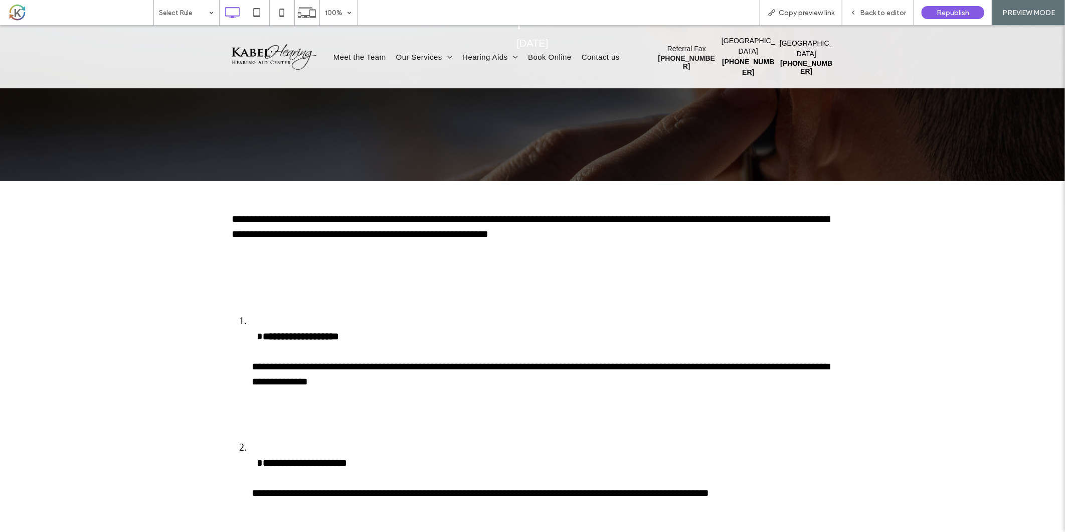
scroll to position [223, 0]
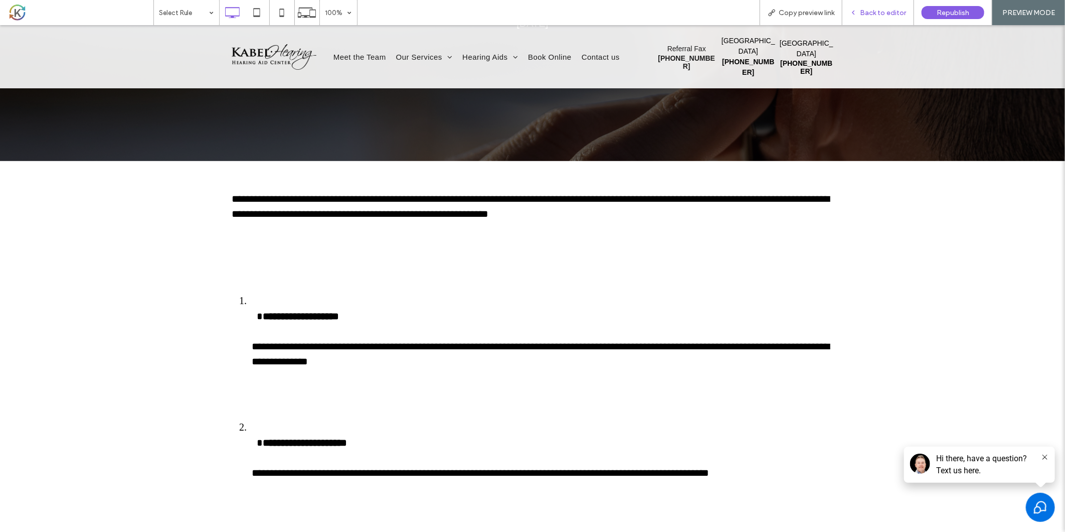
click at [869, 9] on span "Back to editor" at bounding box center [883, 13] width 46 height 9
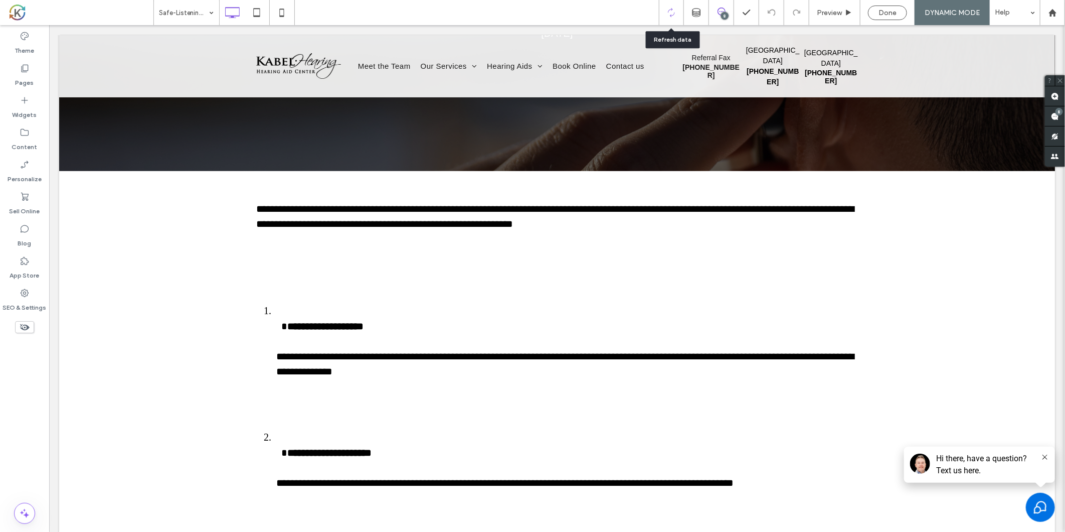
click at [668, 16] on icon at bounding box center [671, 12] width 9 height 9
click at [833, 13] on span "Preview" at bounding box center [829, 13] width 25 height 9
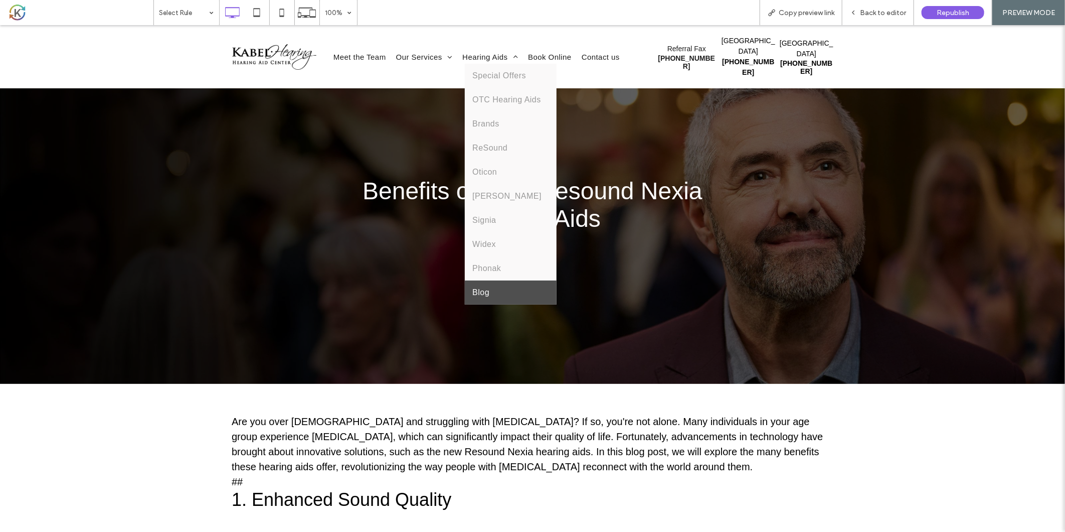
click at [483, 287] on span "Blog" at bounding box center [480, 291] width 17 height 9
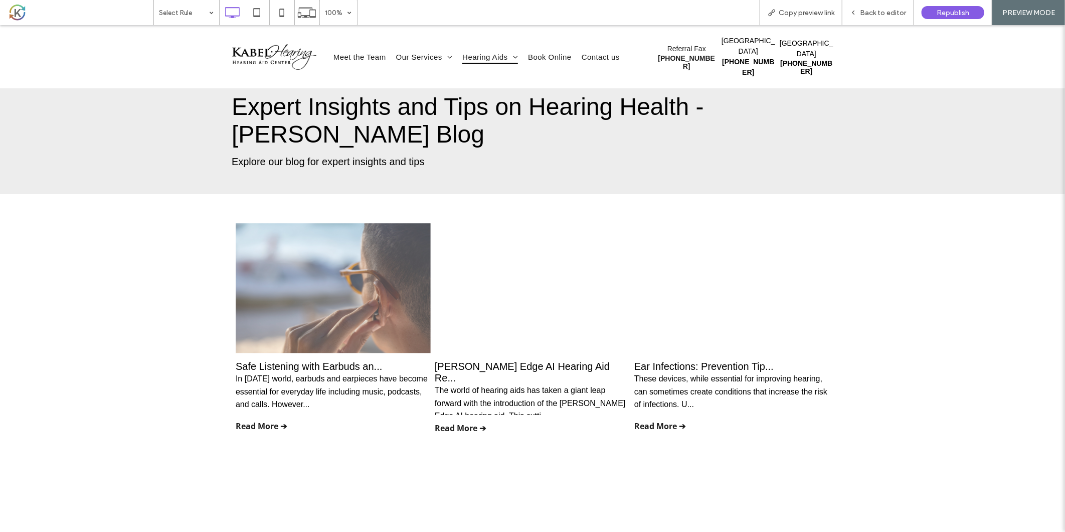
click at [357, 284] on link at bounding box center [333, 288] width 195 height 130
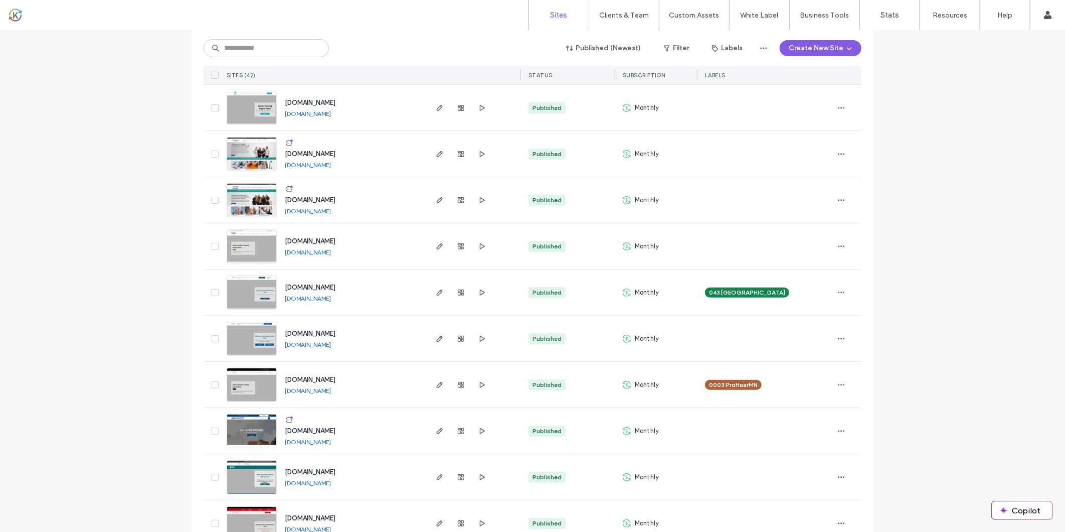
scroll to position [223, 0]
